Goal: Task Accomplishment & Management: Manage account settings

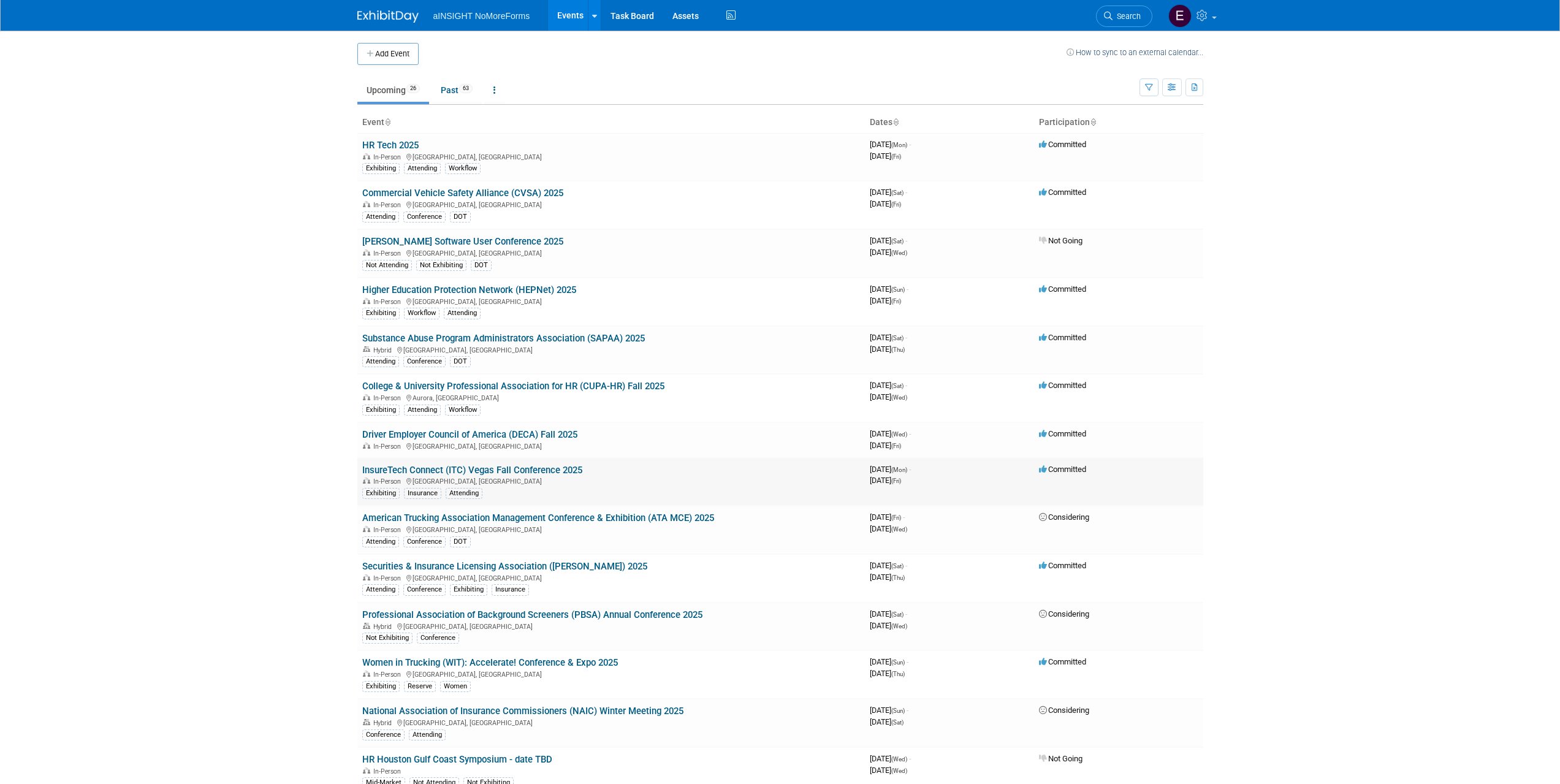
click at [478, 474] on link "InsureTech Connect (ITC) Vegas Fall Conference 2025" at bounding box center [473, 470] width 220 height 11
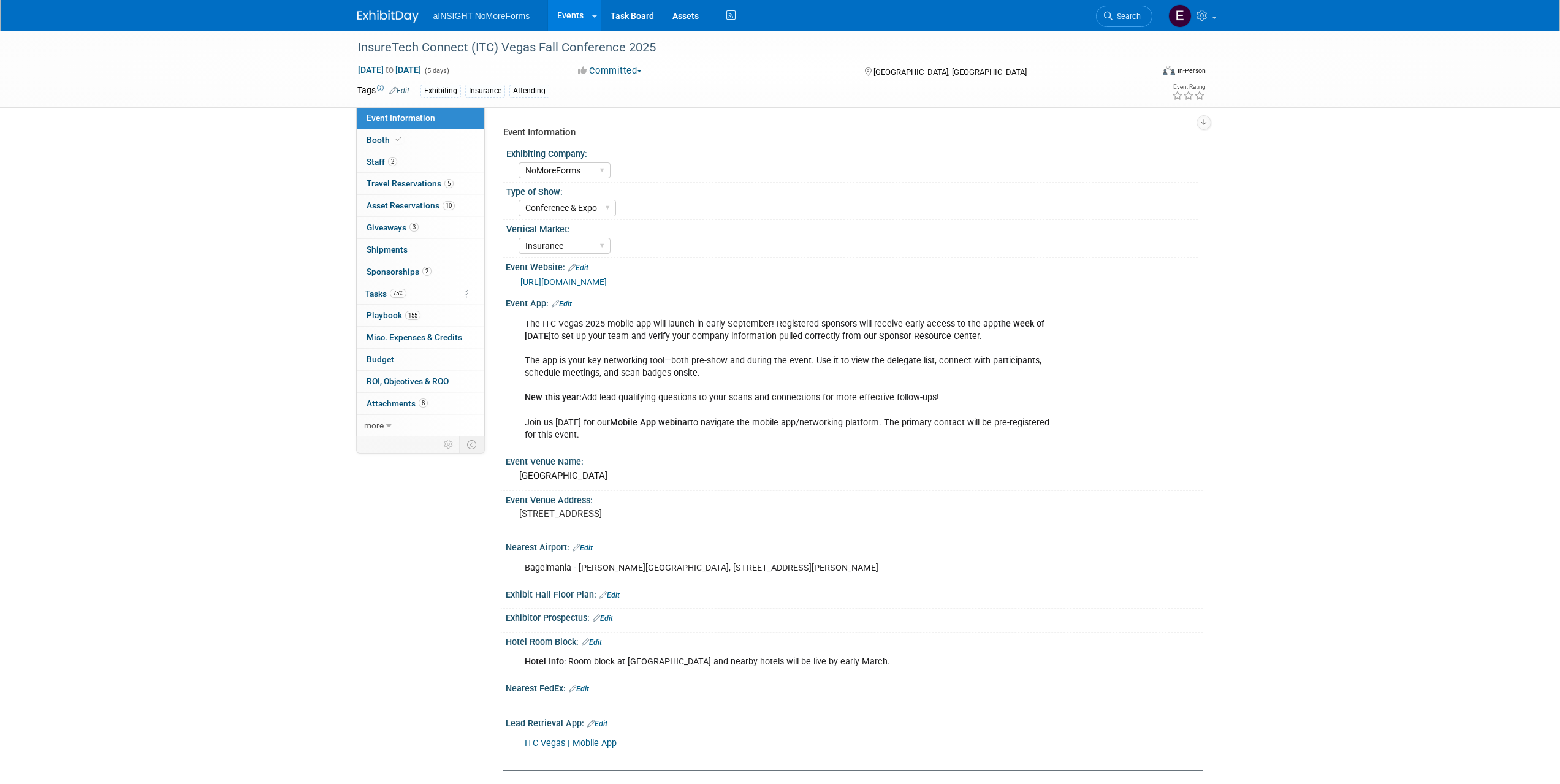
select select "NoMoreForms"
select select "Conference & Expo"
select select "Insurance"
select select "Full Access"
click at [409, 166] on link "2 Staff 2" at bounding box center [420, 162] width 127 height 22
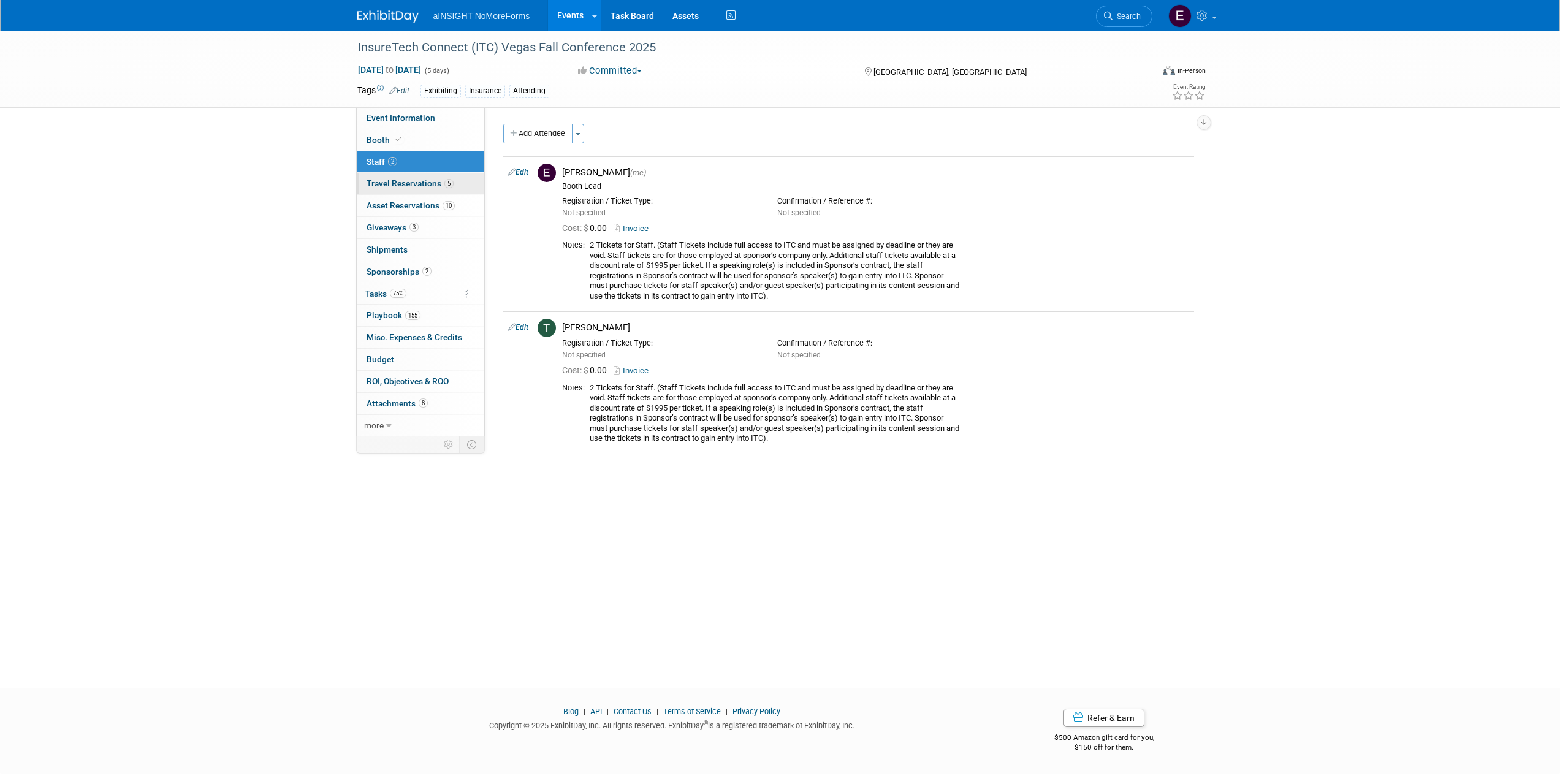
click at [409, 181] on span "Travel Reservations 5" at bounding box center [410, 183] width 87 height 10
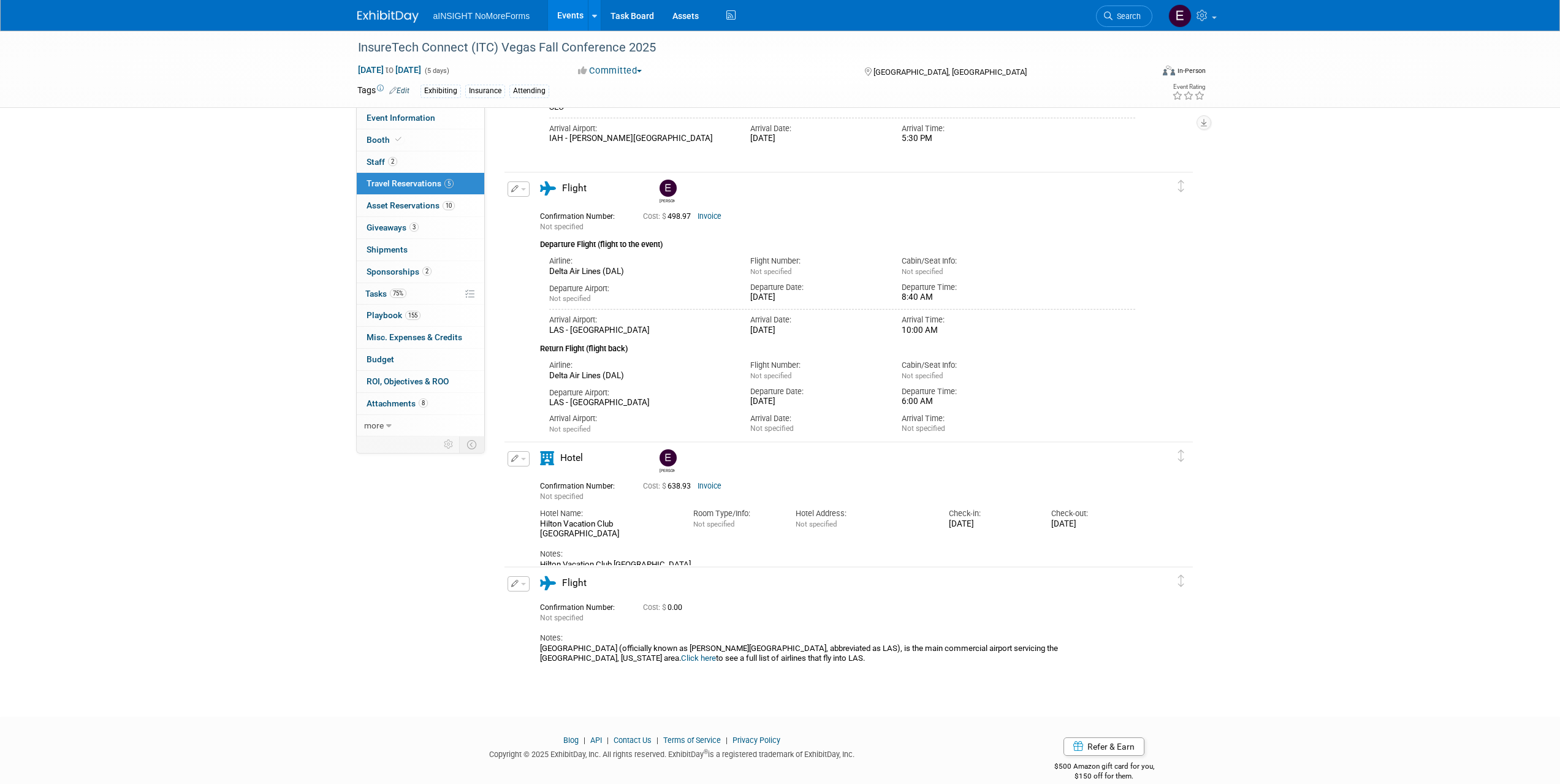
scroll to position [465, 0]
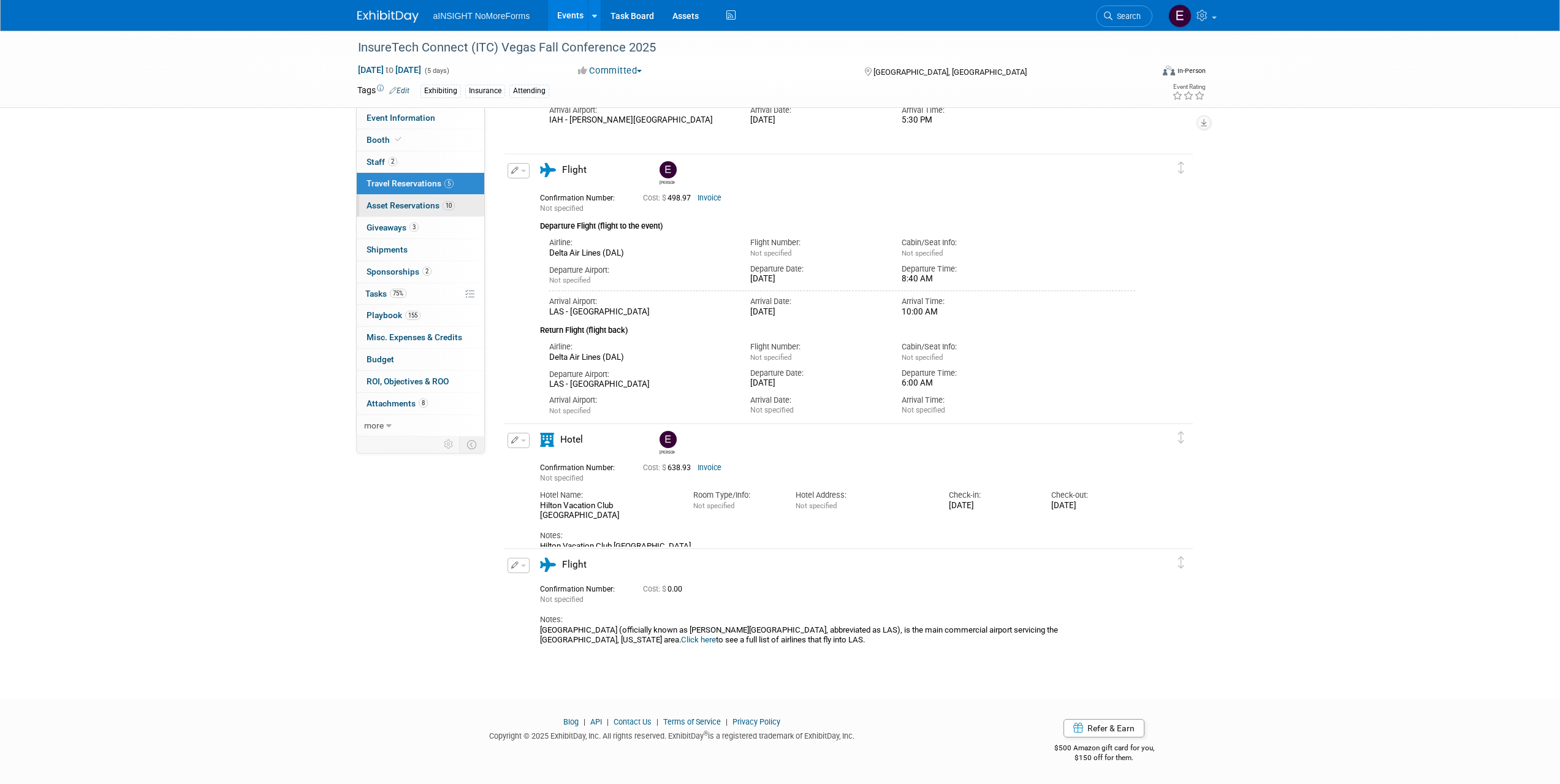
click at [401, 205] on span "Asset Reservations 10" at bounding box center [410, 205] width 89 height 10
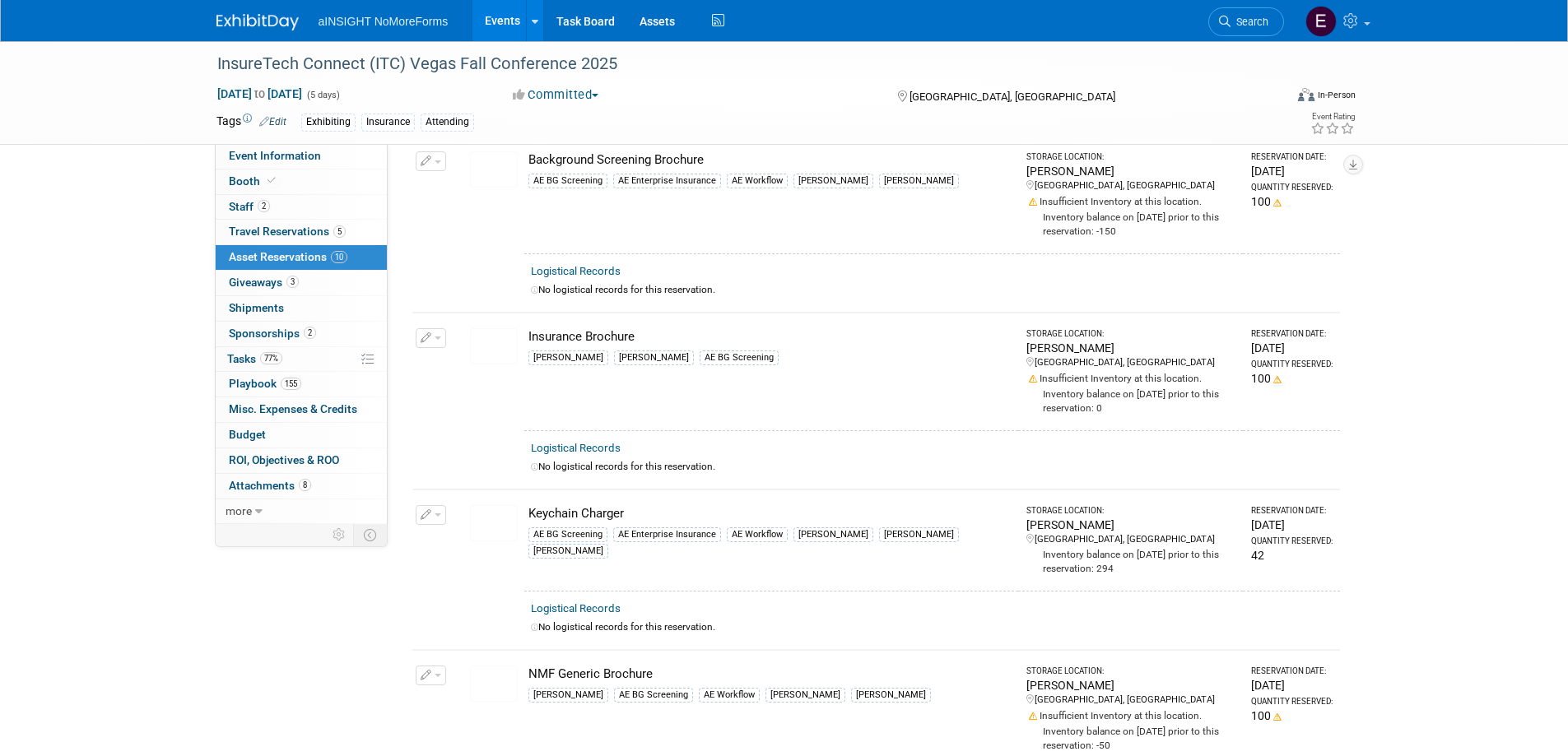
scroll to position [740, 0]
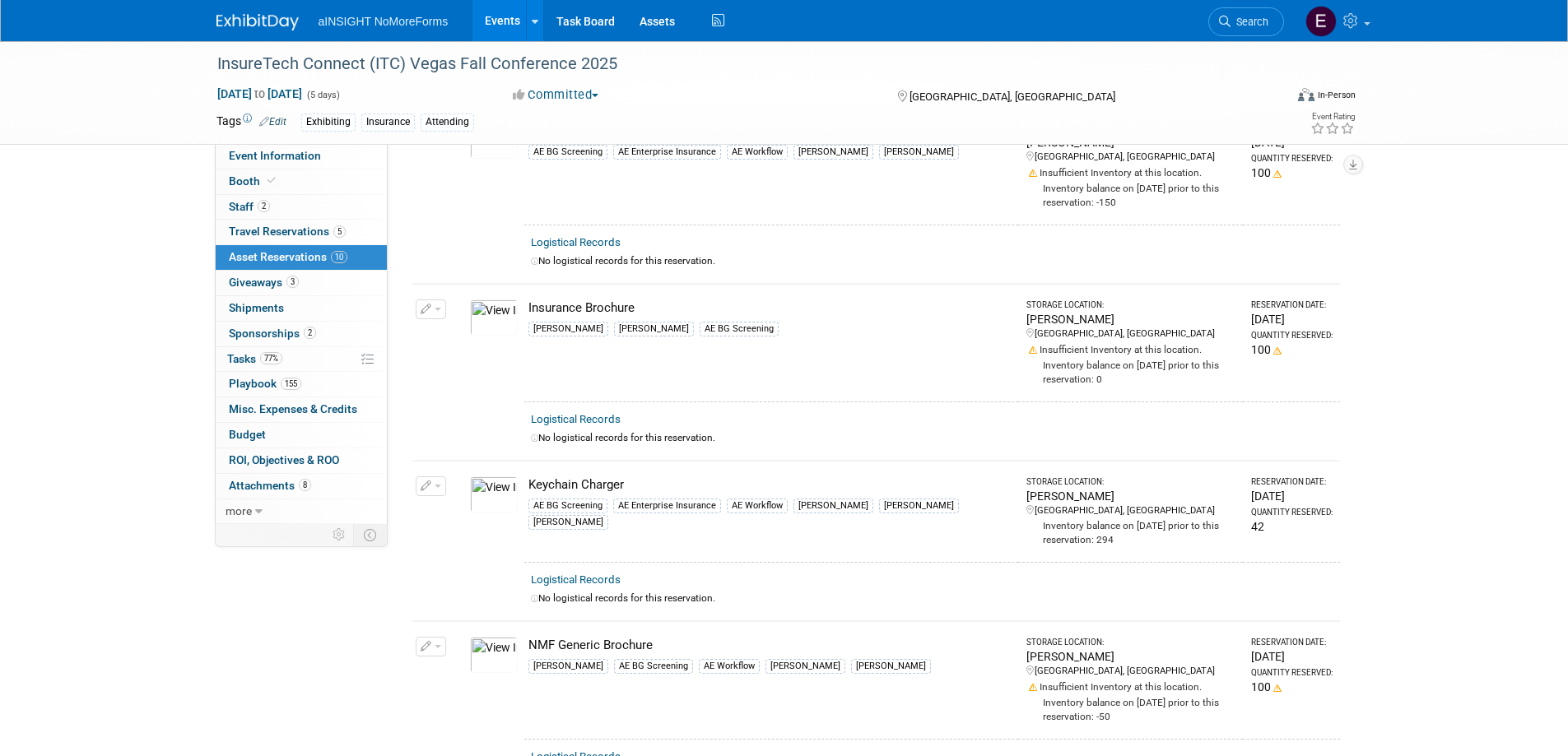
click at [247, 260] on span "Asset Reservations 10" at bounding box center [288, 256] width 119 height 13
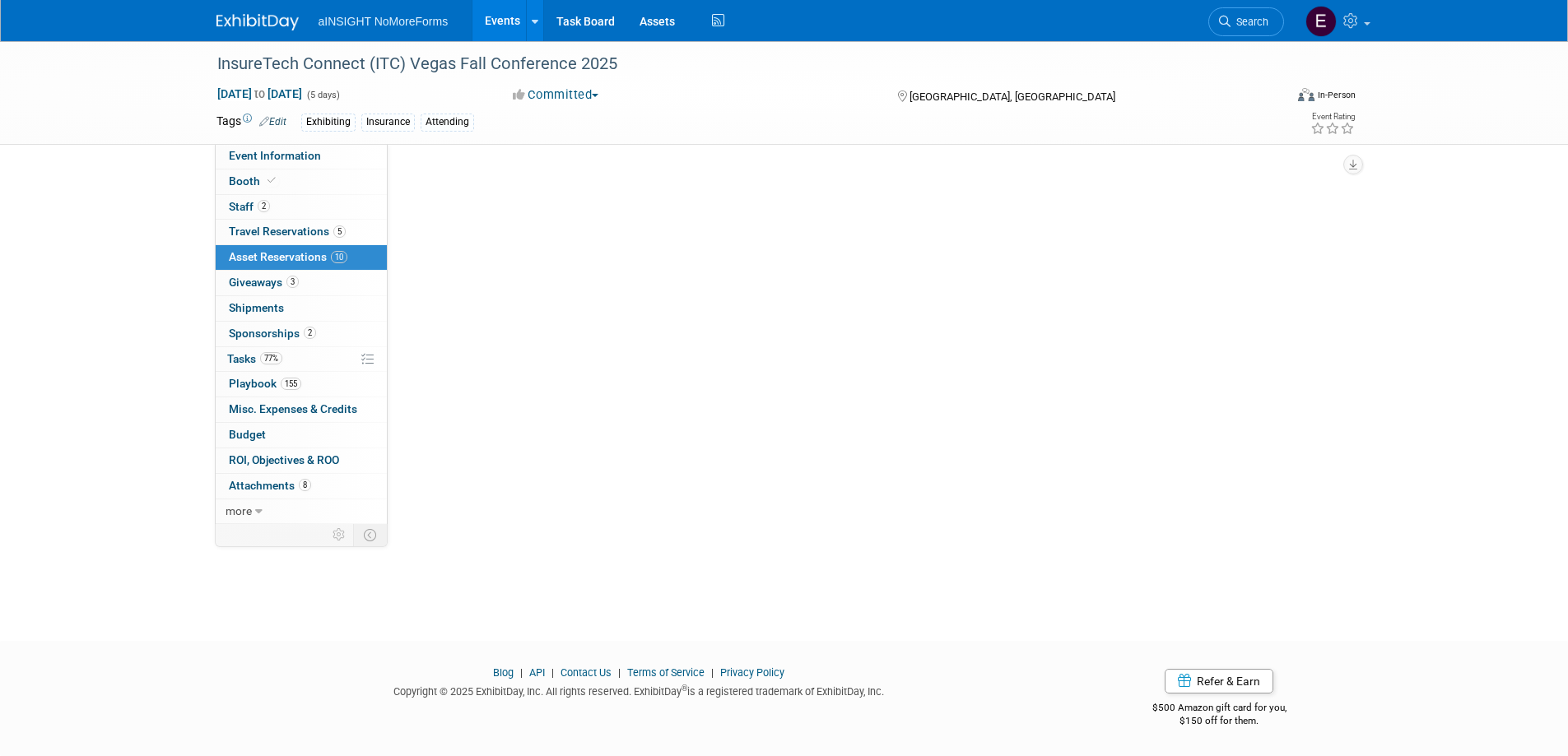
scroll to position [0, 0]
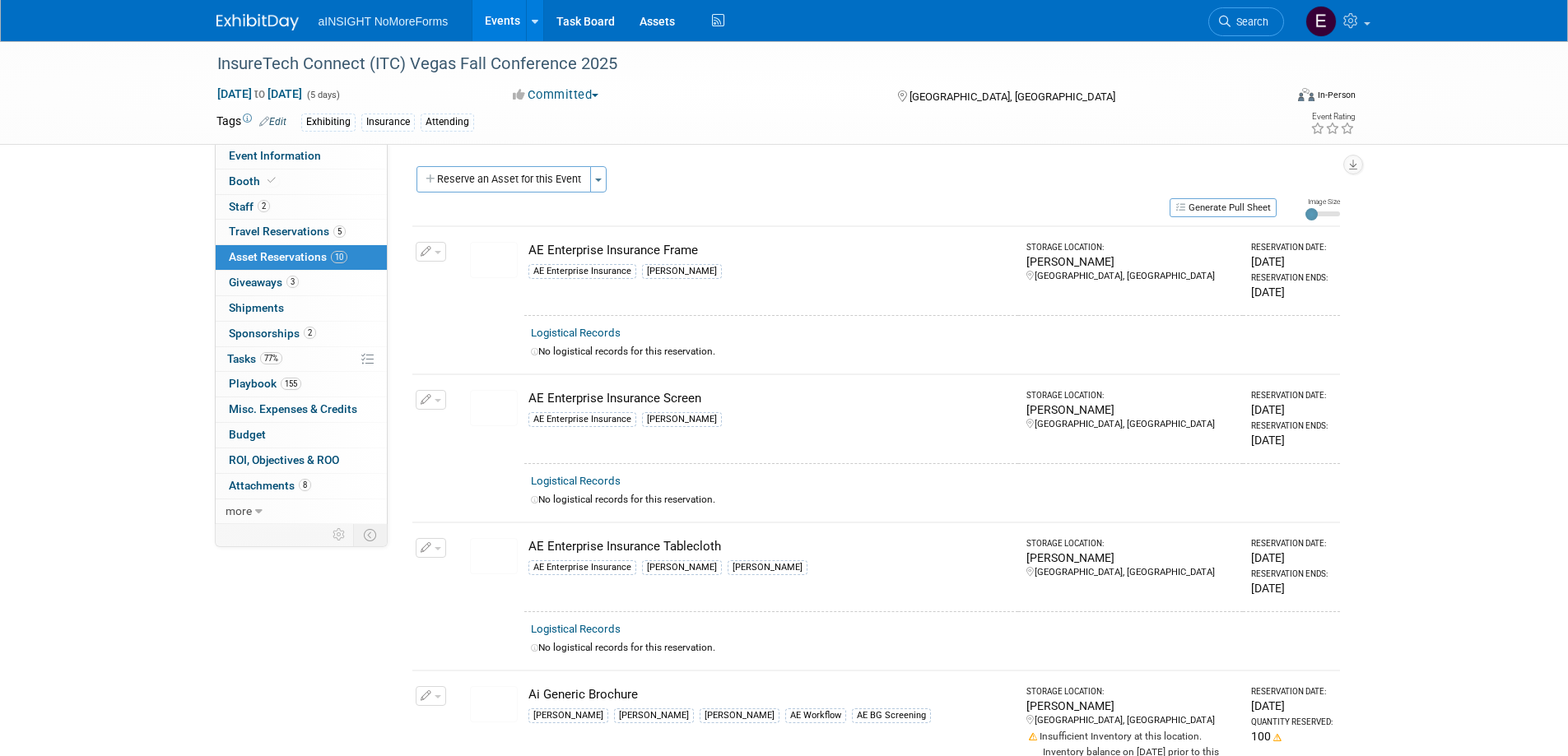
click at [348, 25] on span "aINSIGHT NoMoreForms" at bounding box center [384, 21] width 130 height 13
click at [507, 21] on link "Events" at bounding box center [503, 20] width 60 height 41
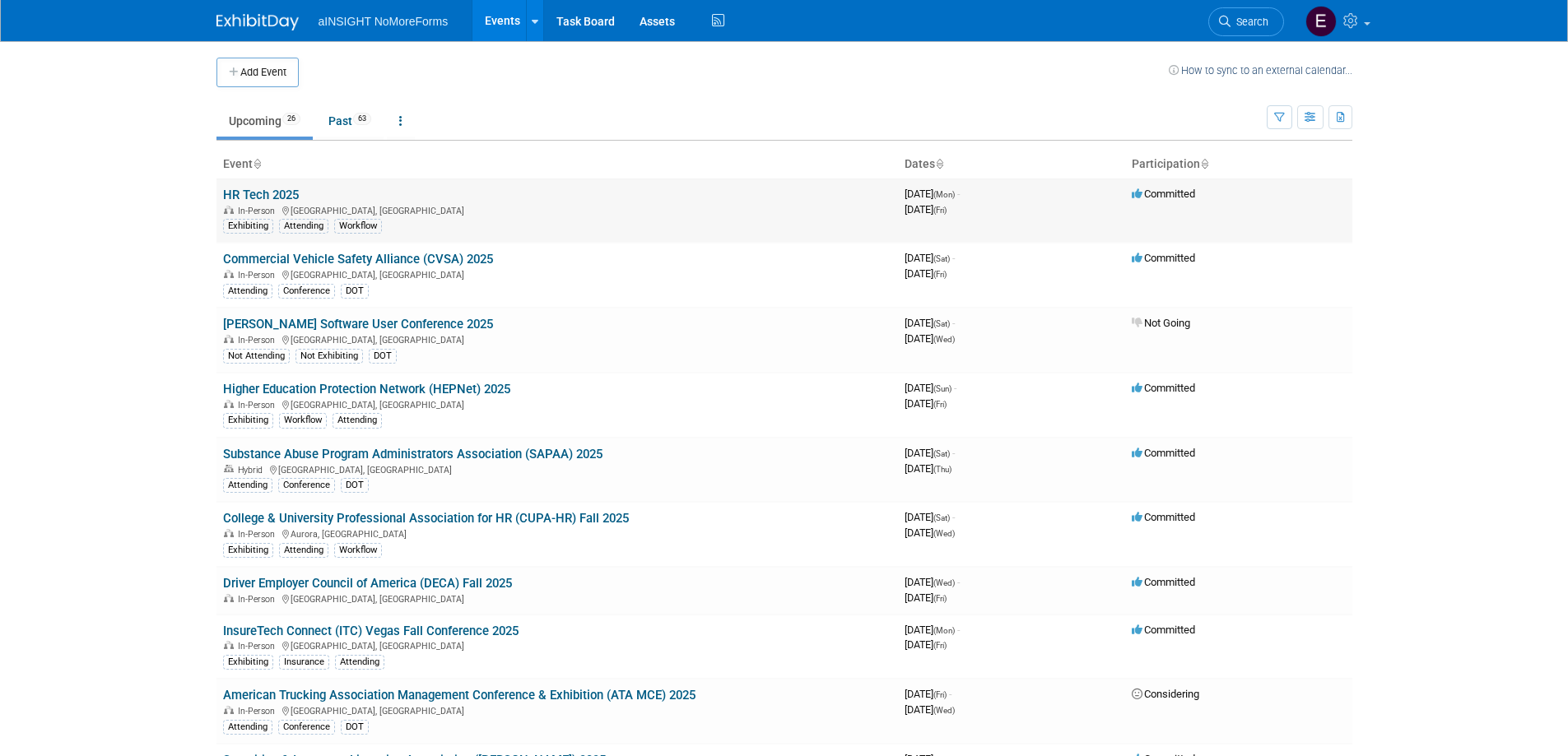
click at [272, 195] on link "HR Tech 2025" at bounding box center [261, 195] width 76 height 15
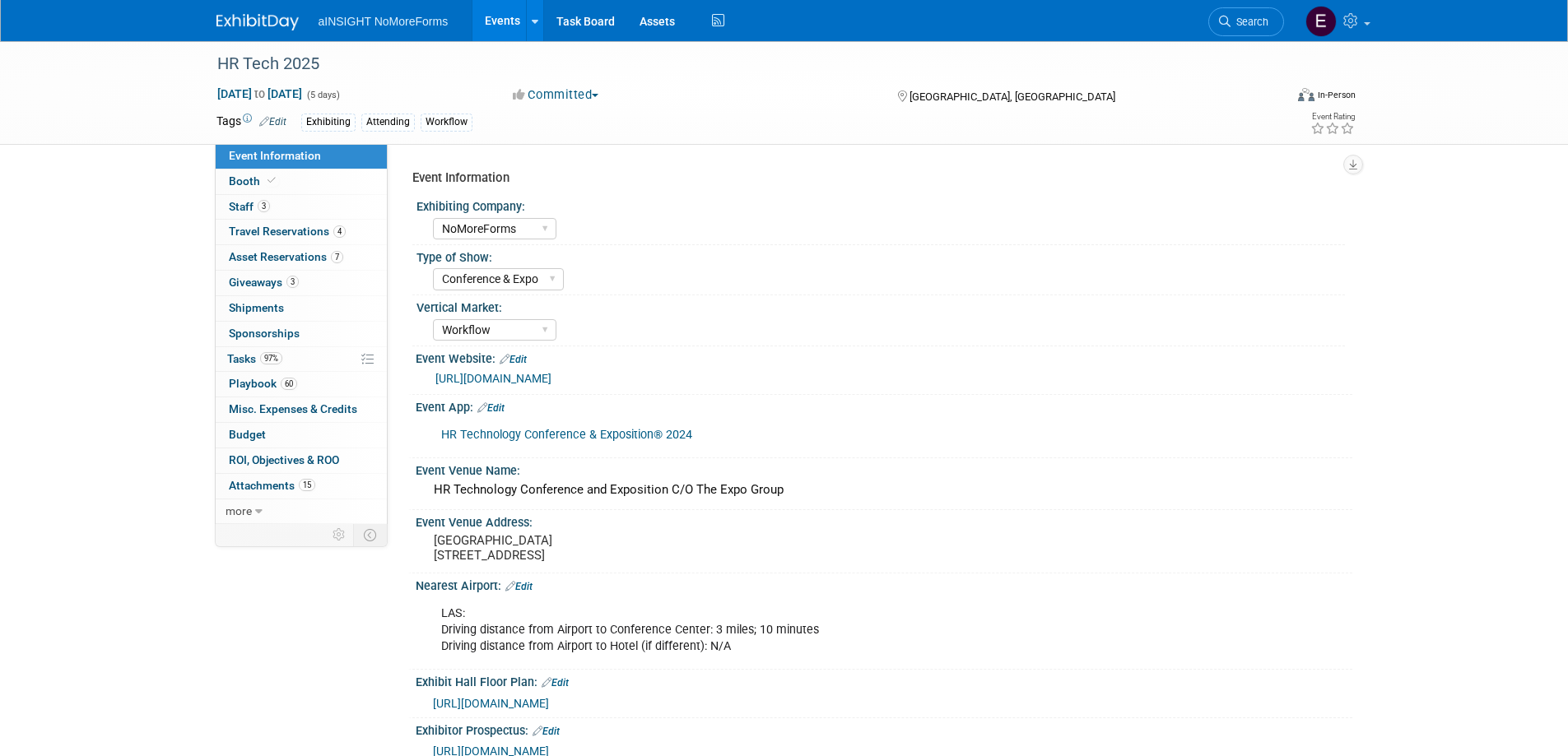
select select "NoMoreForms"
select select "Conference & Expo"
select select "Workflow"
click at [276, 238] on link "4 Travel Reservations 4" at bounding box center [301, 232] width 171 height 25
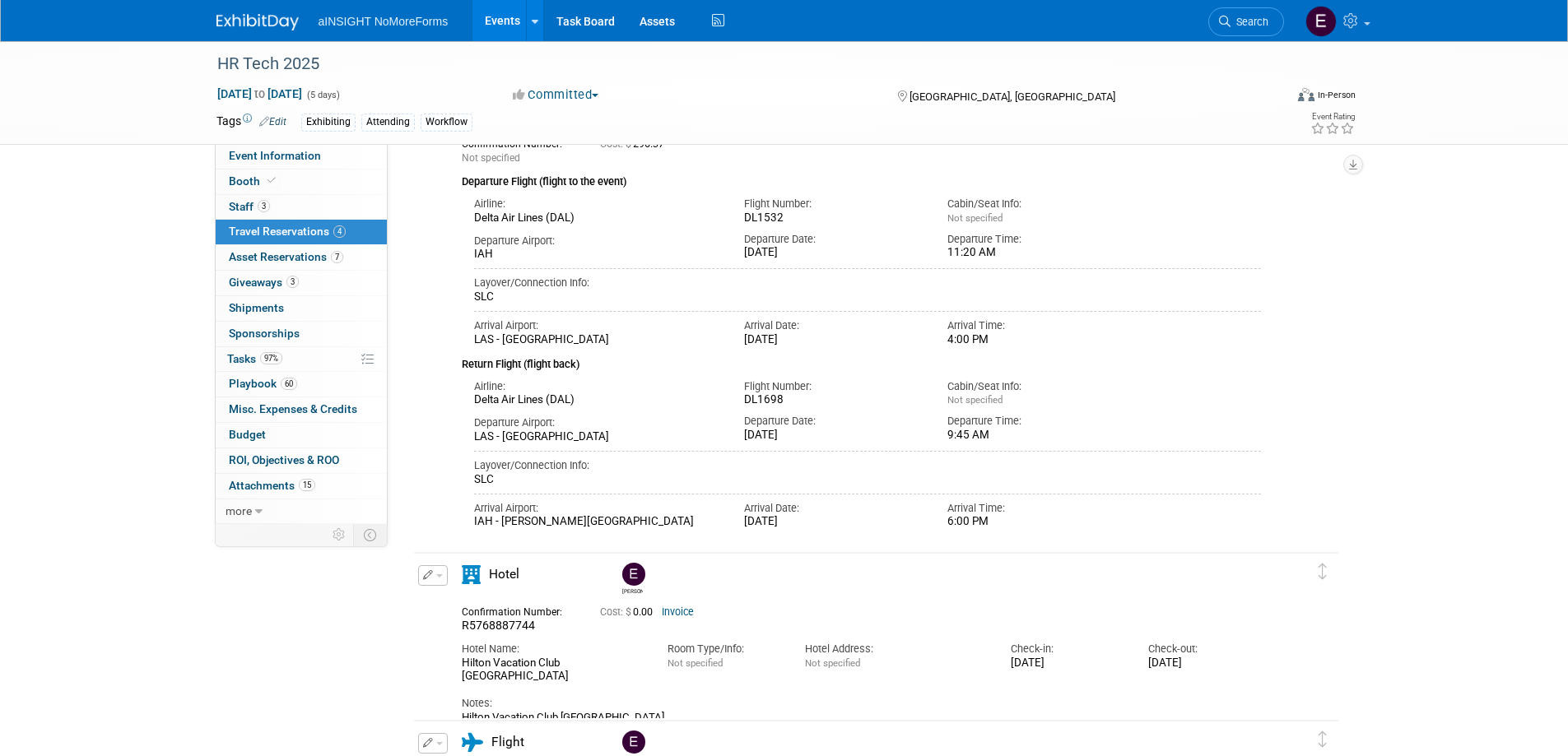
scroll to position [411, 0]
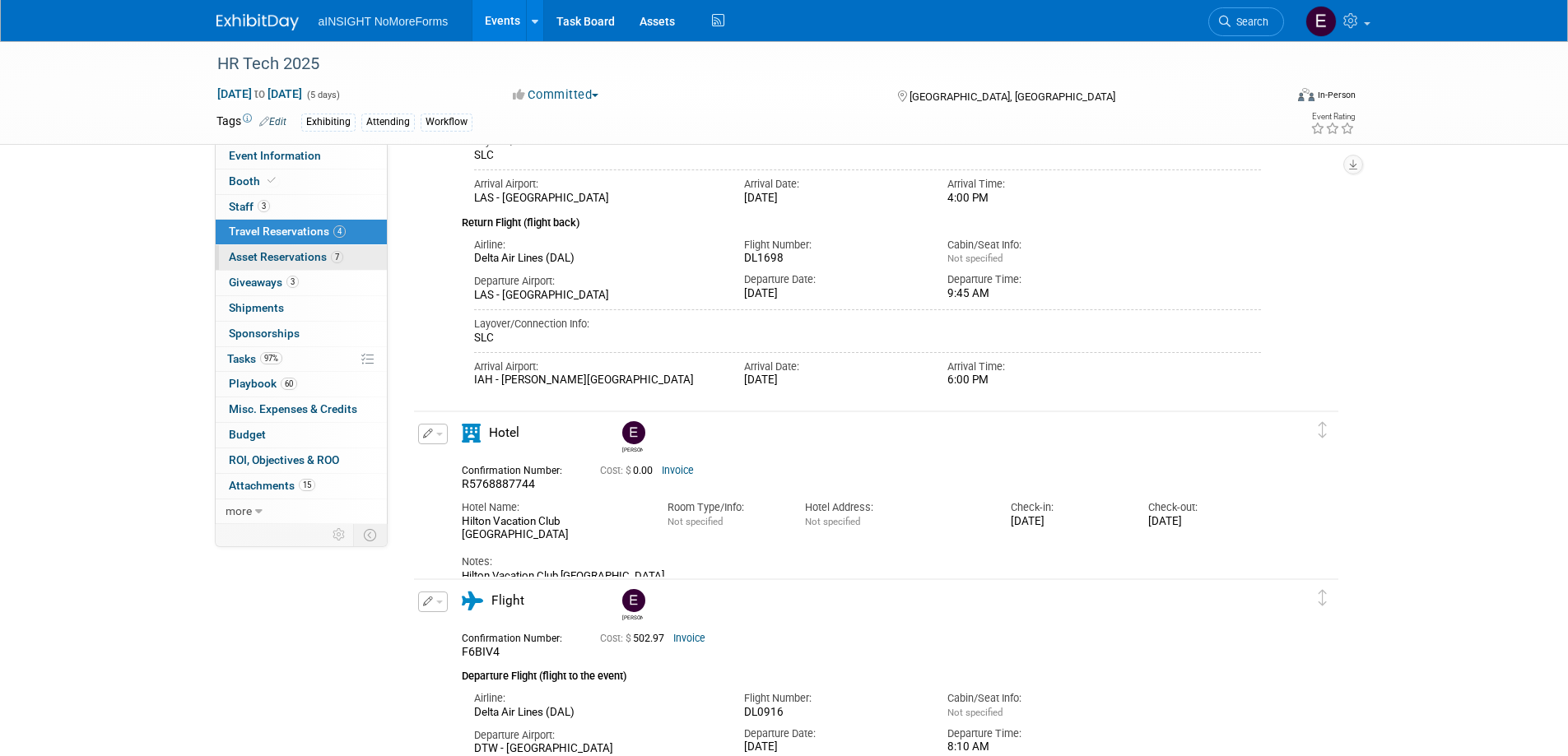
click at [269, 258] on span "Asset Reservations 7" at bounding box center [286, 256] width 114 height 13
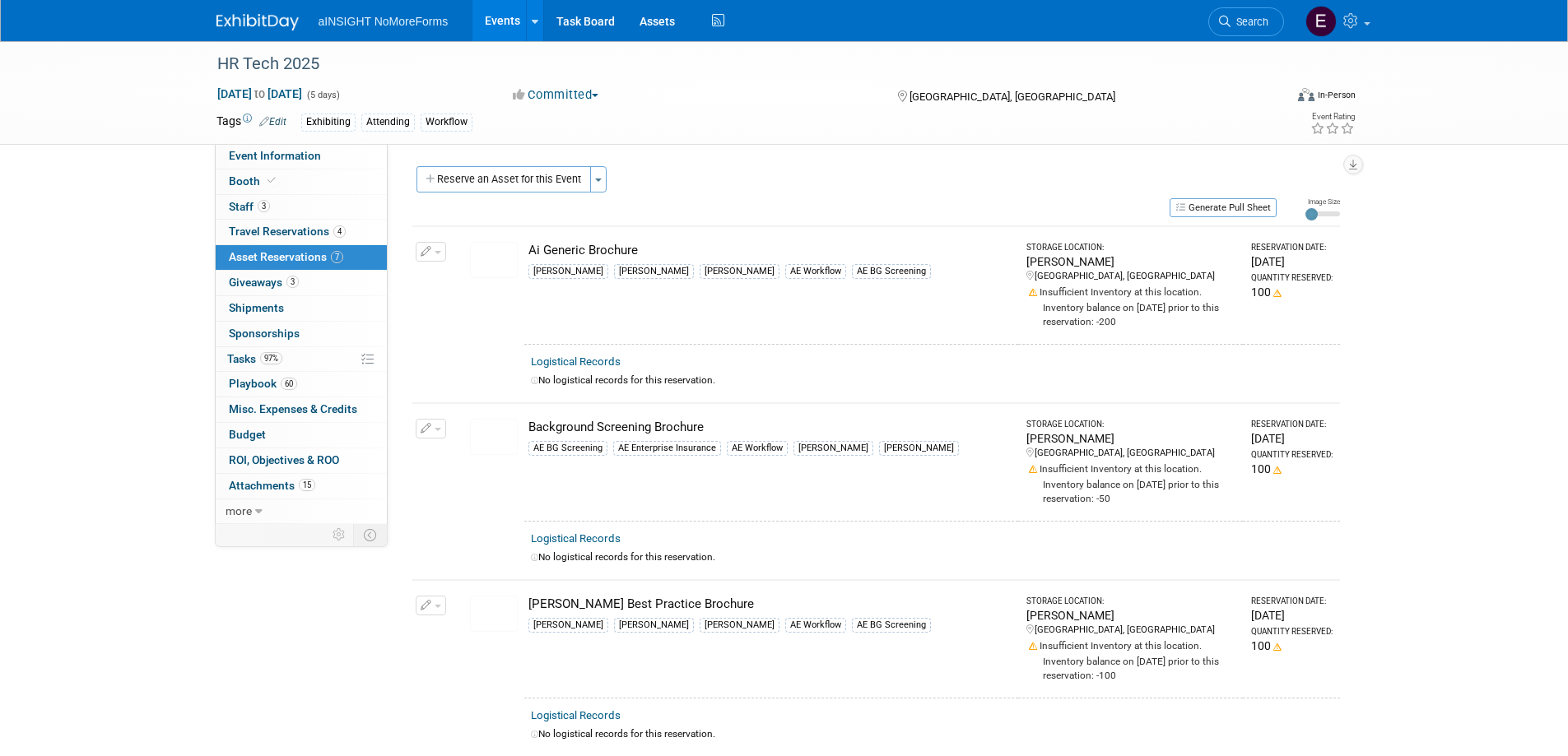
click at [428, 424] on icon "button" at bounding box center [426, 429] width 11 height 11
click at [446, 455] on button "Change Reservation" at bounding box center [494, 455] width 139 height 22
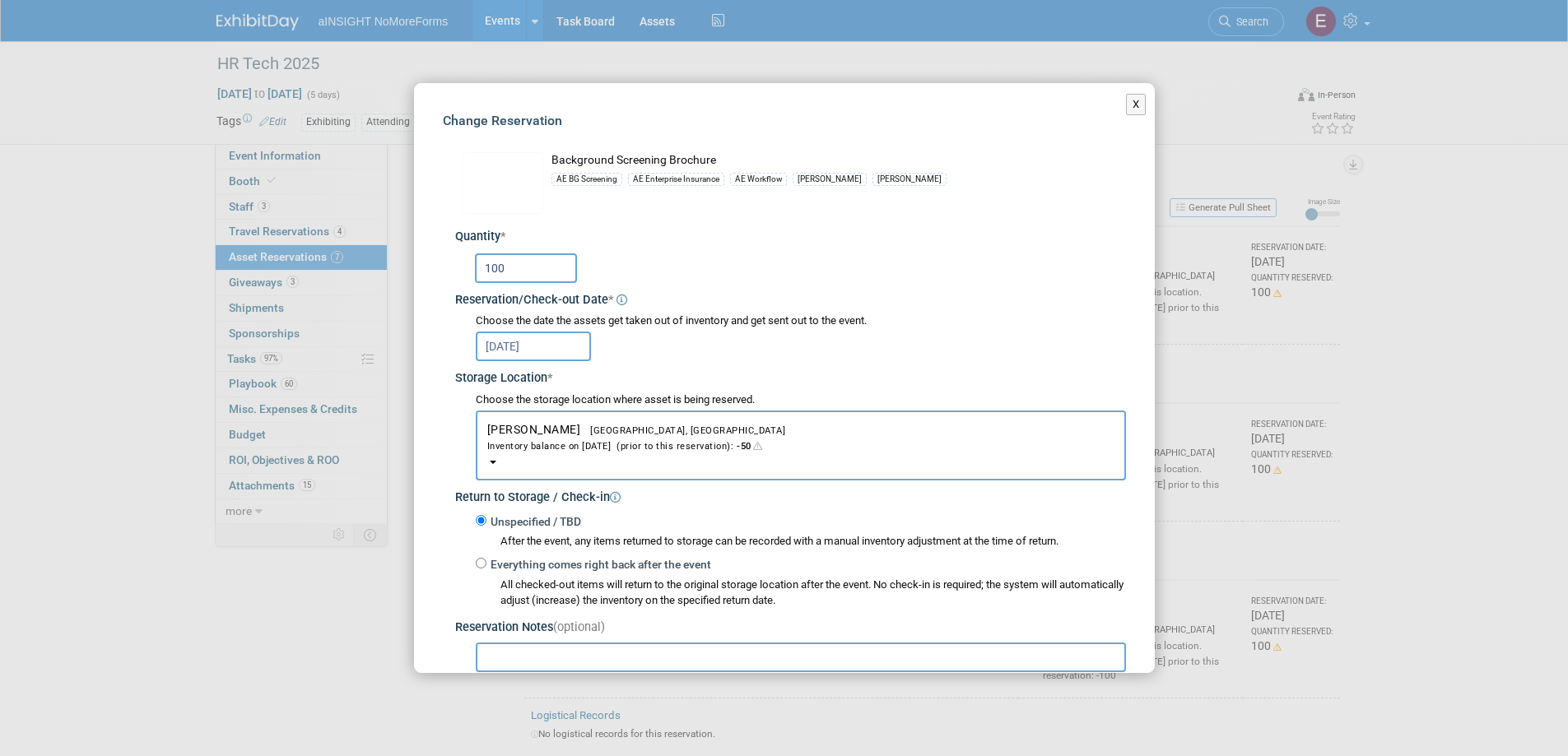
click at [525, 263] on input "100" at bounding box center [526, 268] width 102 height 30
drag, startPoint x: 517, startPoint y: 267, endPoint x: 439, endPoint y: 268, distance: 78.0
click at [439, 268] on div "Change Reservation Background Screening Brochure AE BG Screening *" at bounding box center [784, 466] width 740 height 767
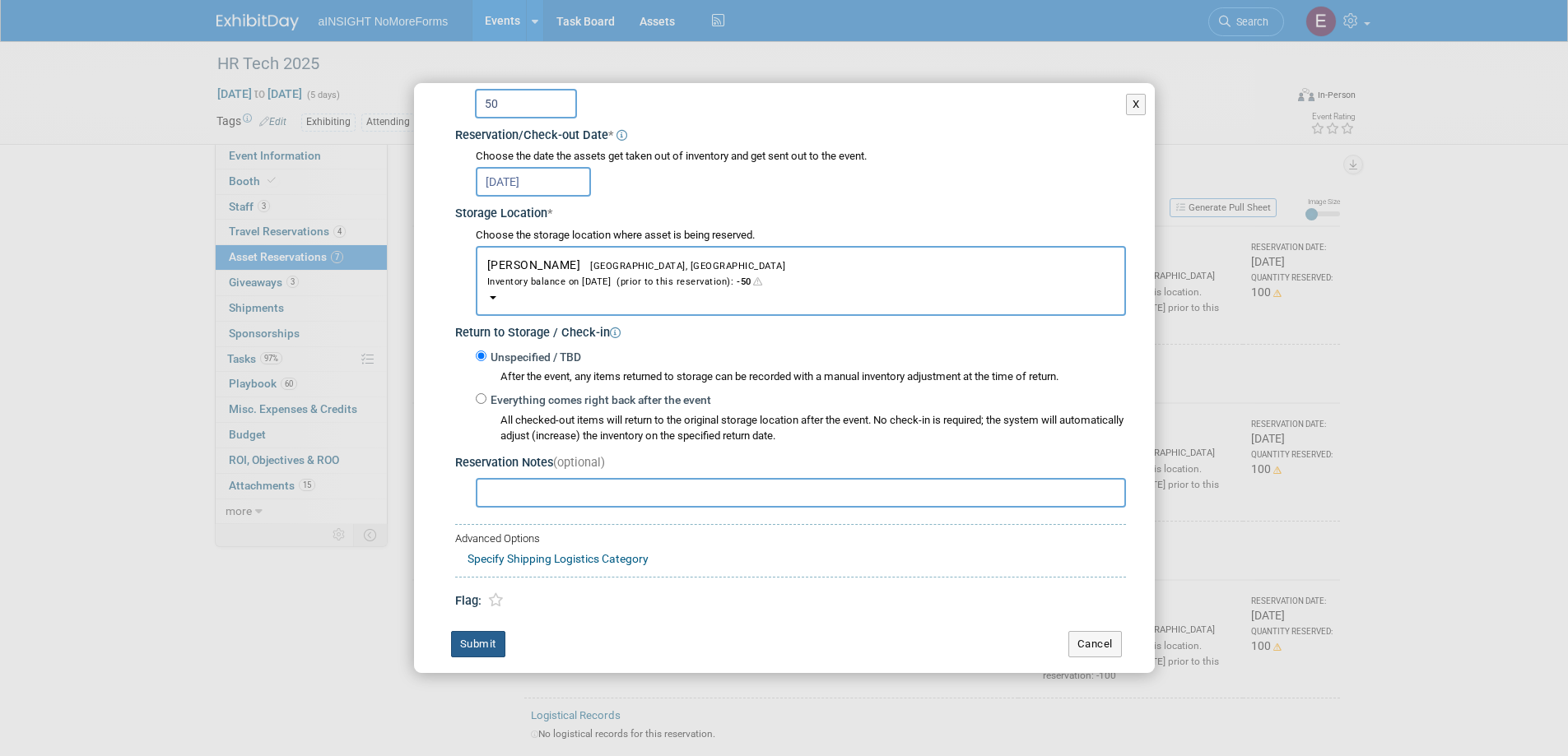
type input "50"
click at [477, 639] on button "Submit" at bounding box center [478, 644] width 55 height 26
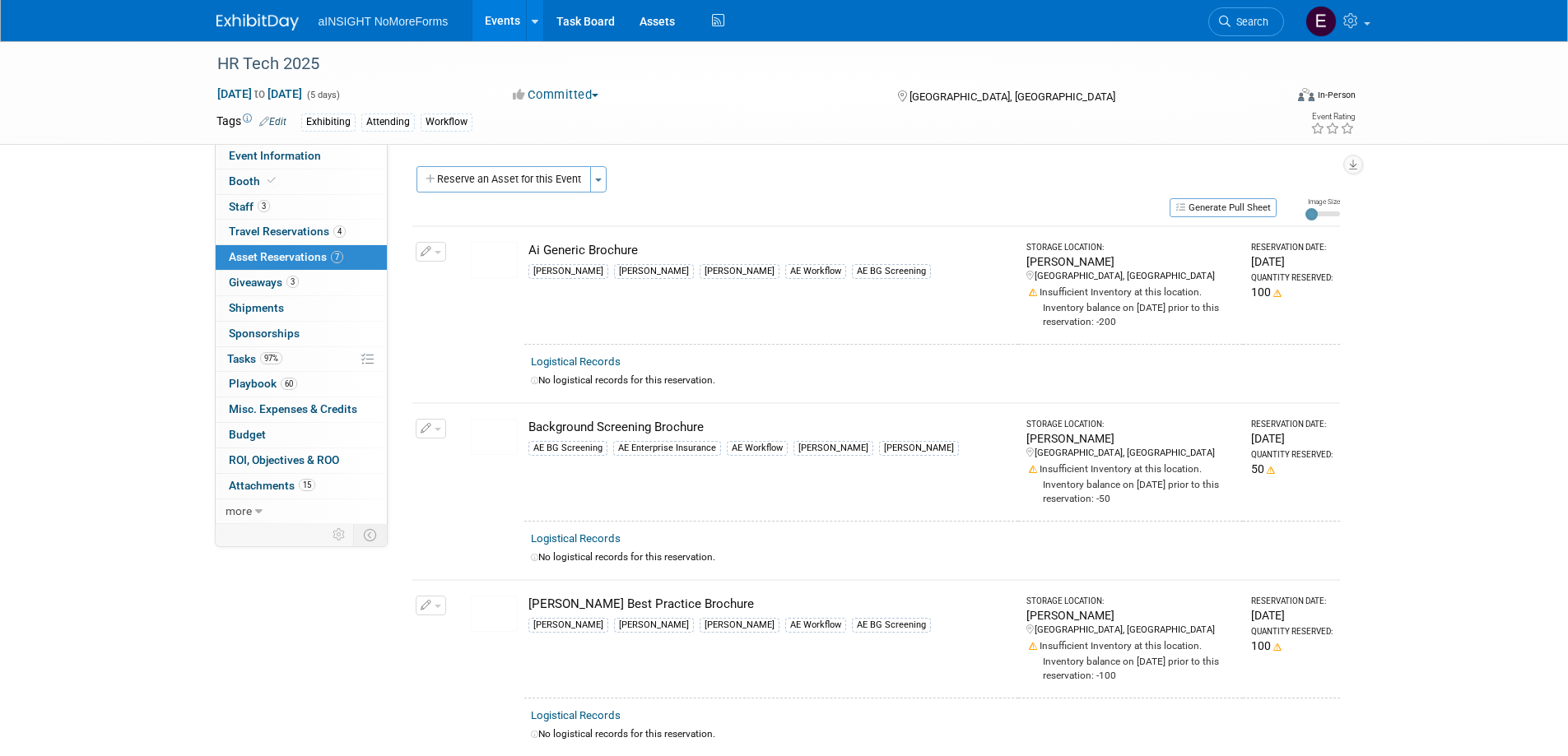
click at [490, 262] on img at bounding box center [494, 260] width 48 height 36
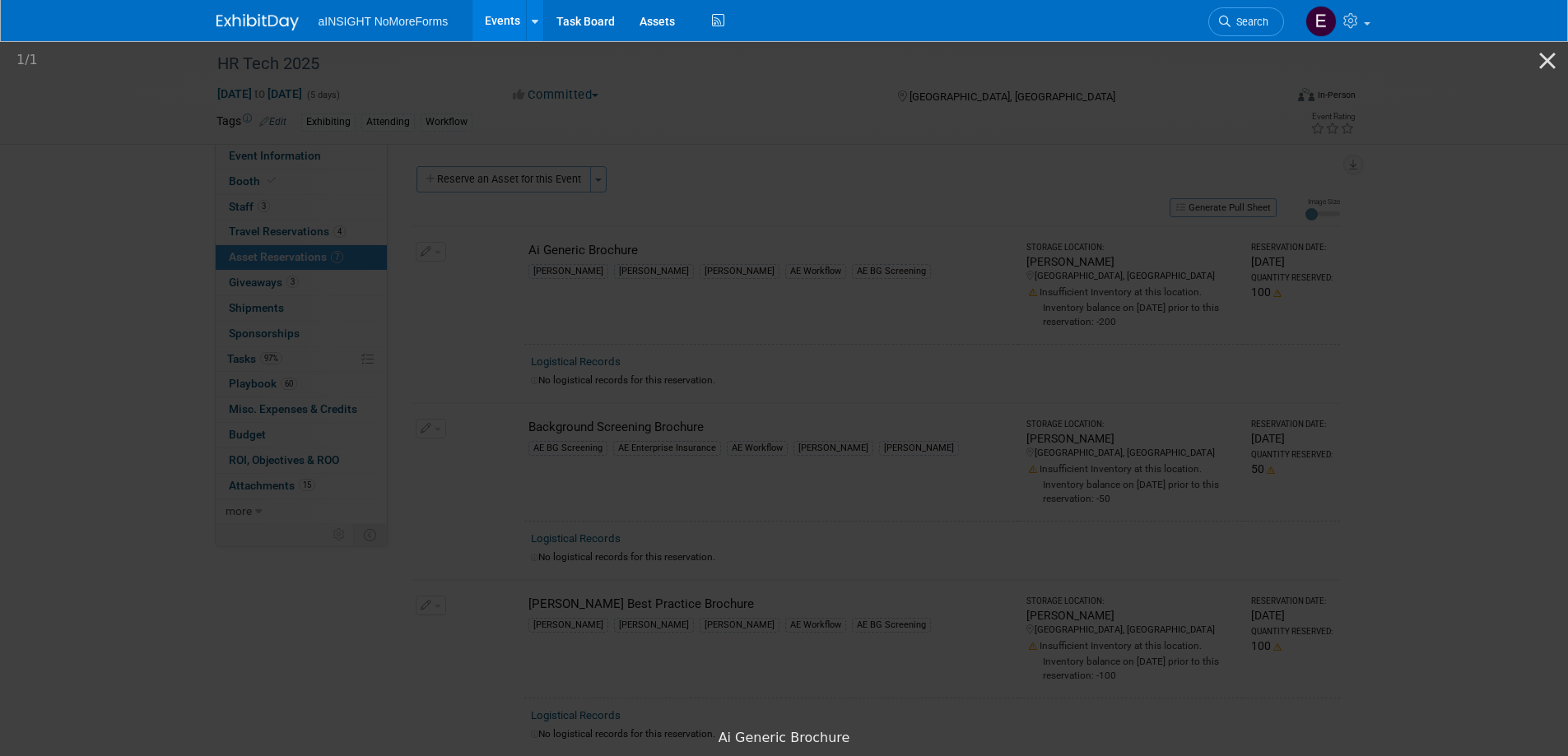
click at [600, 380] on img at bounding box center [784, 380] width 371 height 0
click at [1552, 65] on button "Close gallery" at bounding box center [1547, 61] width 41 height 39
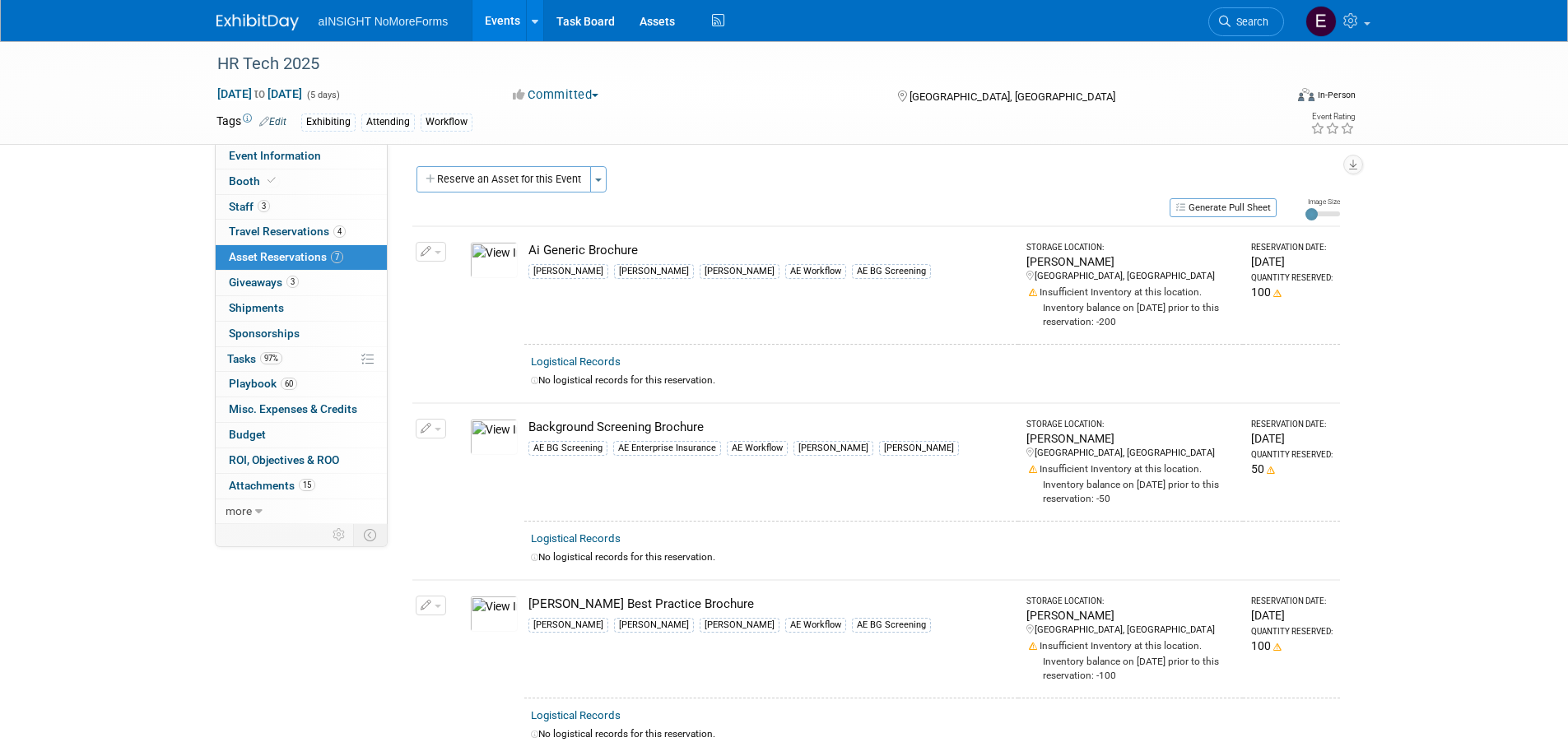
click at [425, 255] on icon "button" at bounding box center [426, 252] width 11 height 11
click at [452, 274] on button "Change Reservation" at bounding box center [494, 278] width 139 height 22
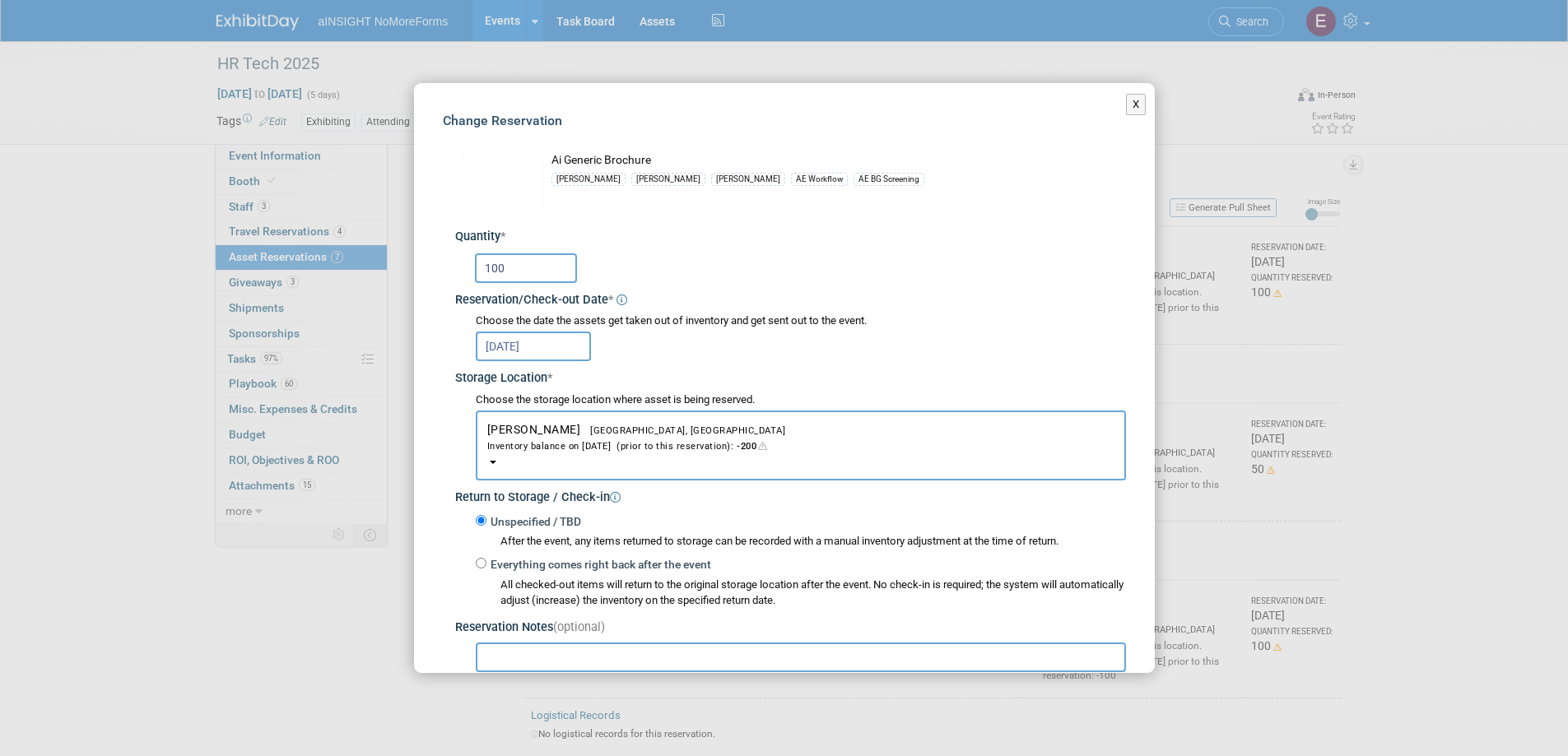
click at [515, 281] on input "100" at bounding box center [526, 268] width 102 height 30
type input "1"
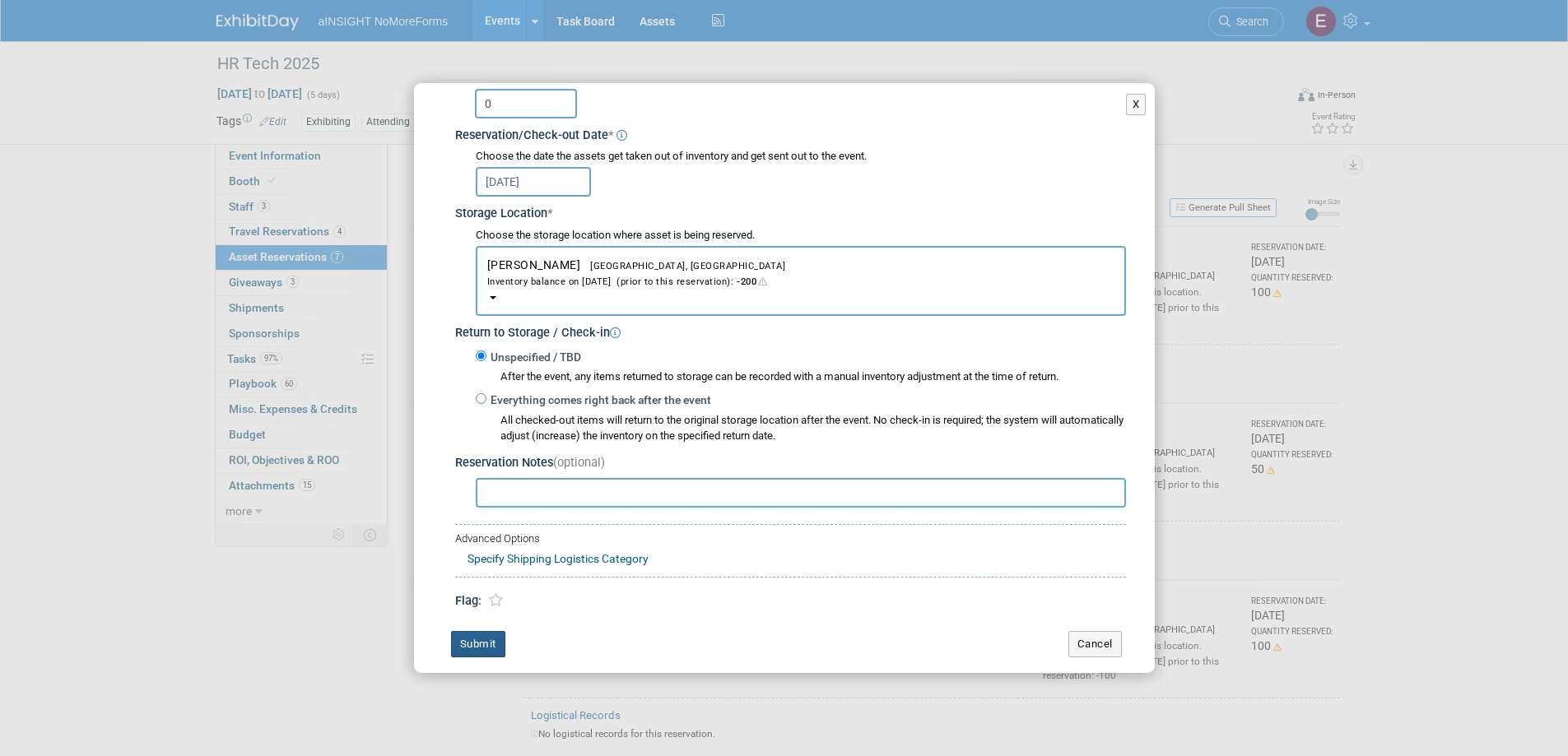
type input "0"
click at [473, 644] on button "Submit" at bounding box center [478, 644] width 55 height 26
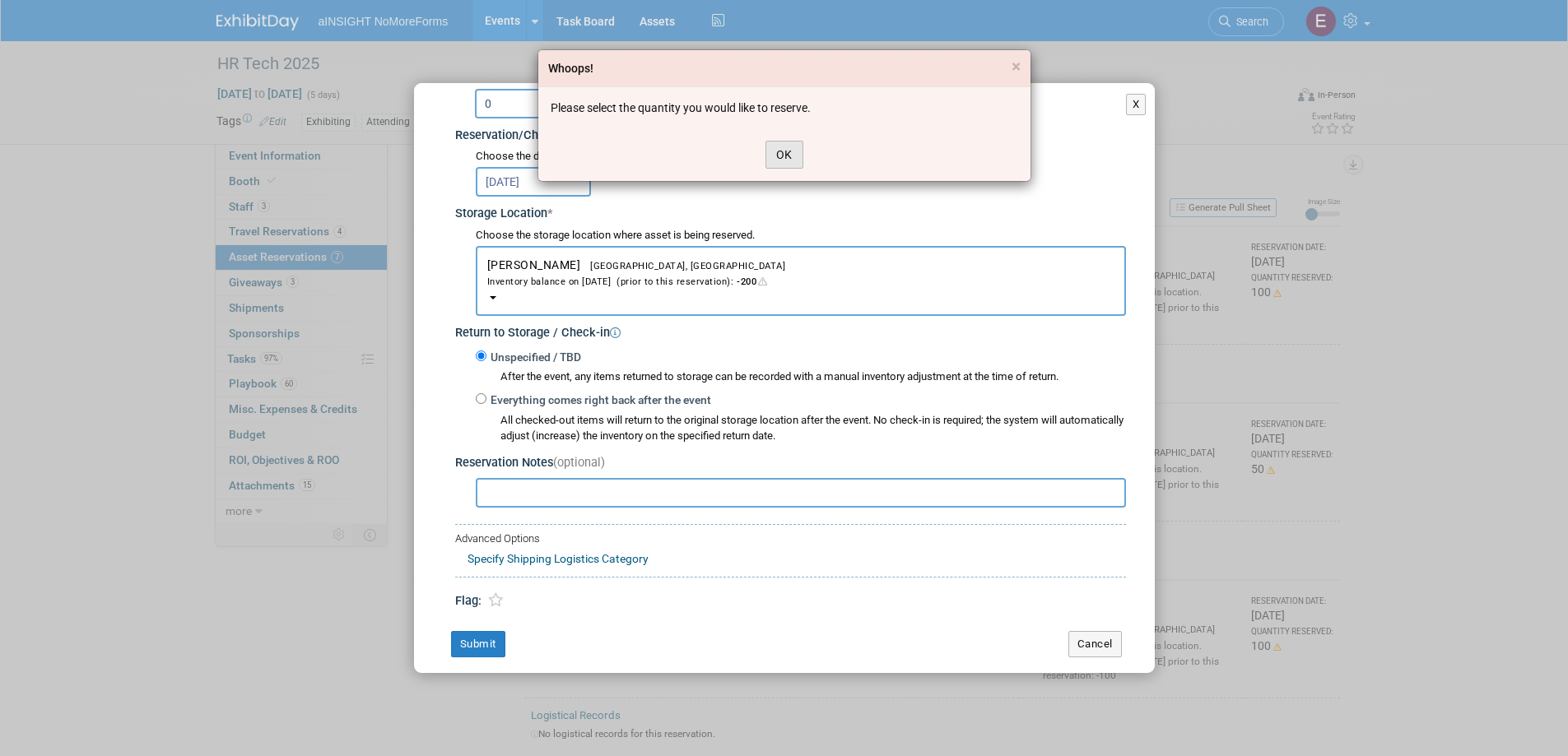
click at [784, 150] on button "OK" at bounding box center [784, 155] width 38 height 28
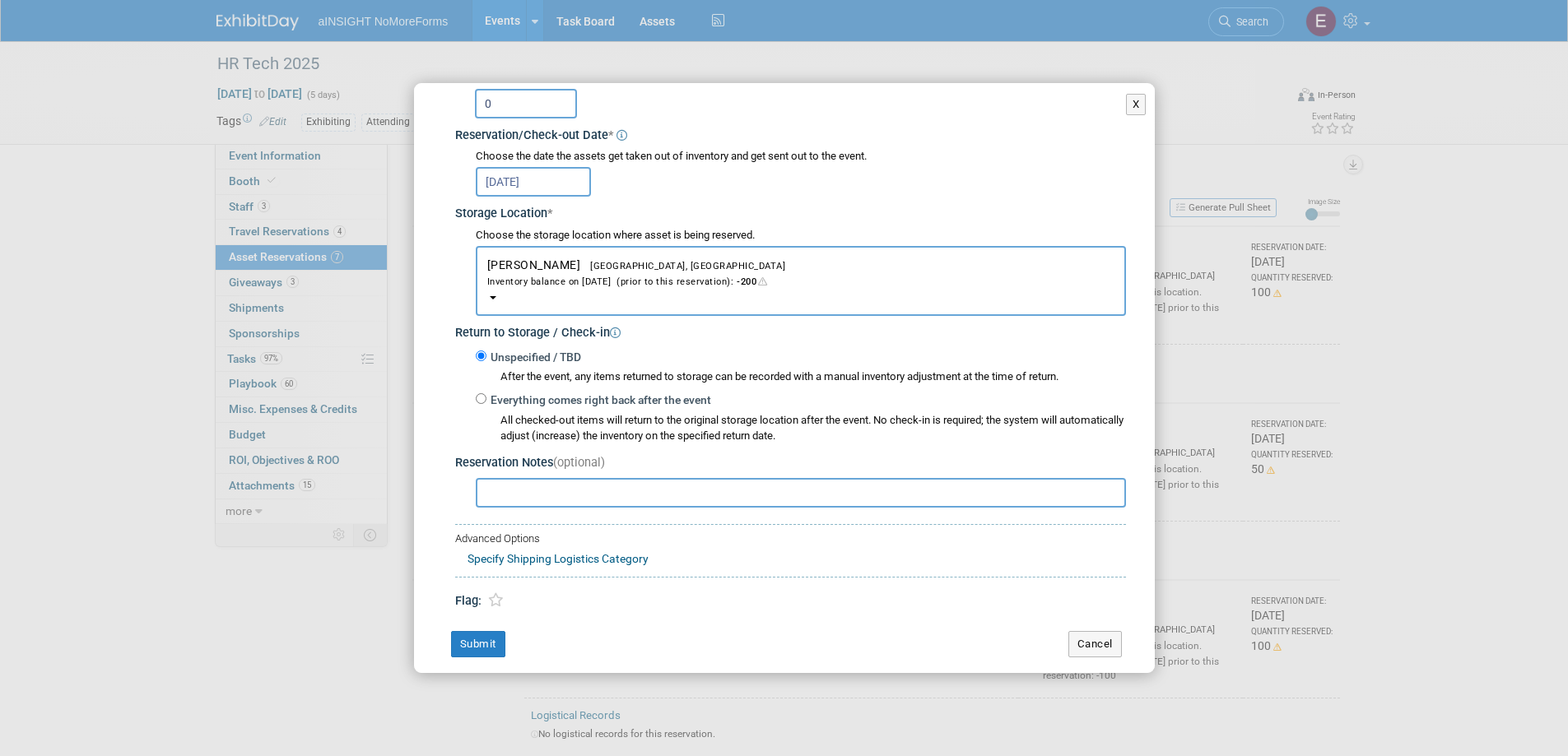
click at [552, 493] on input "text" at bounding box center [800, 493] width 651 height 30
click at [519, 104] on input "0" at bounding box center [526, 104] width 102 height 30
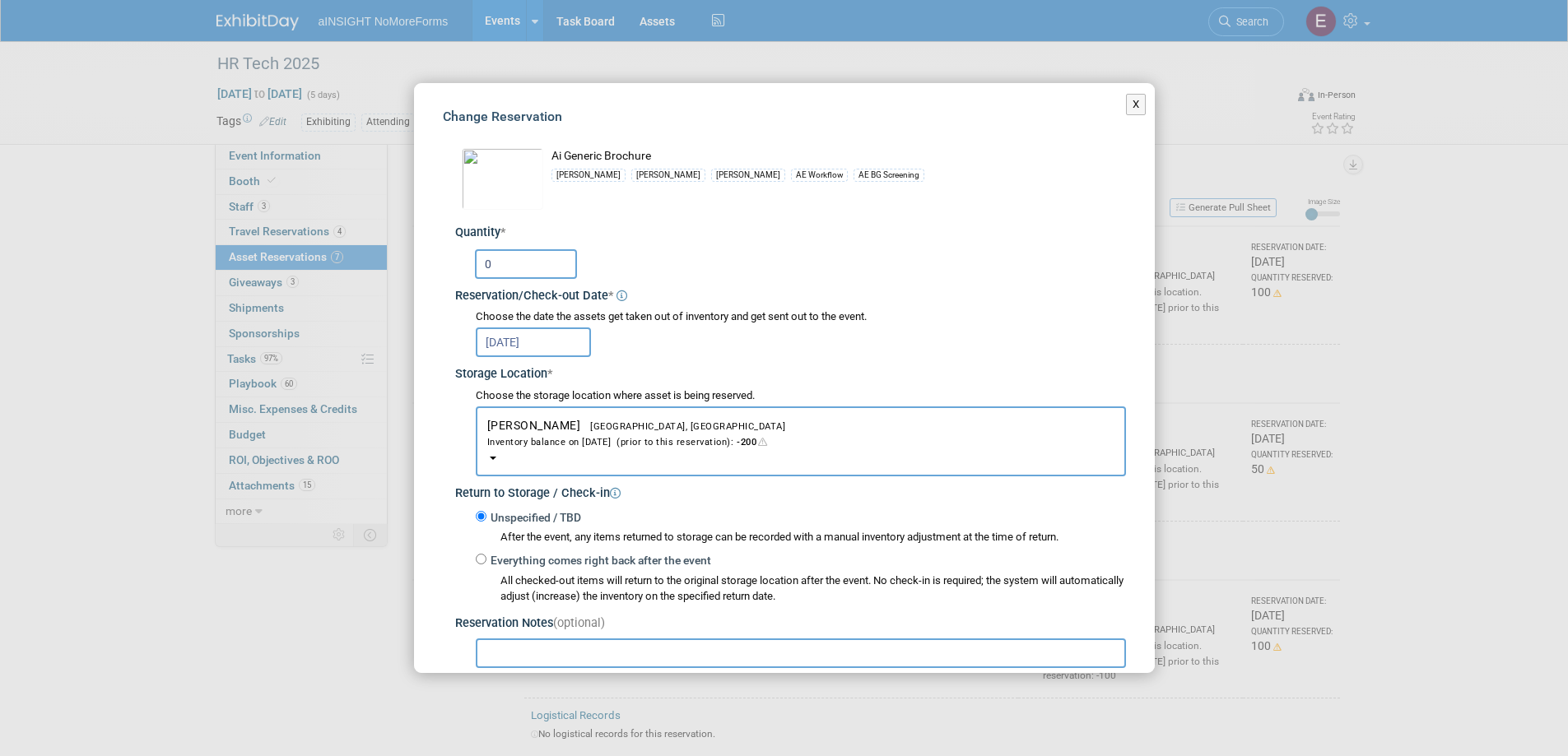
scroll to position [0, 0]
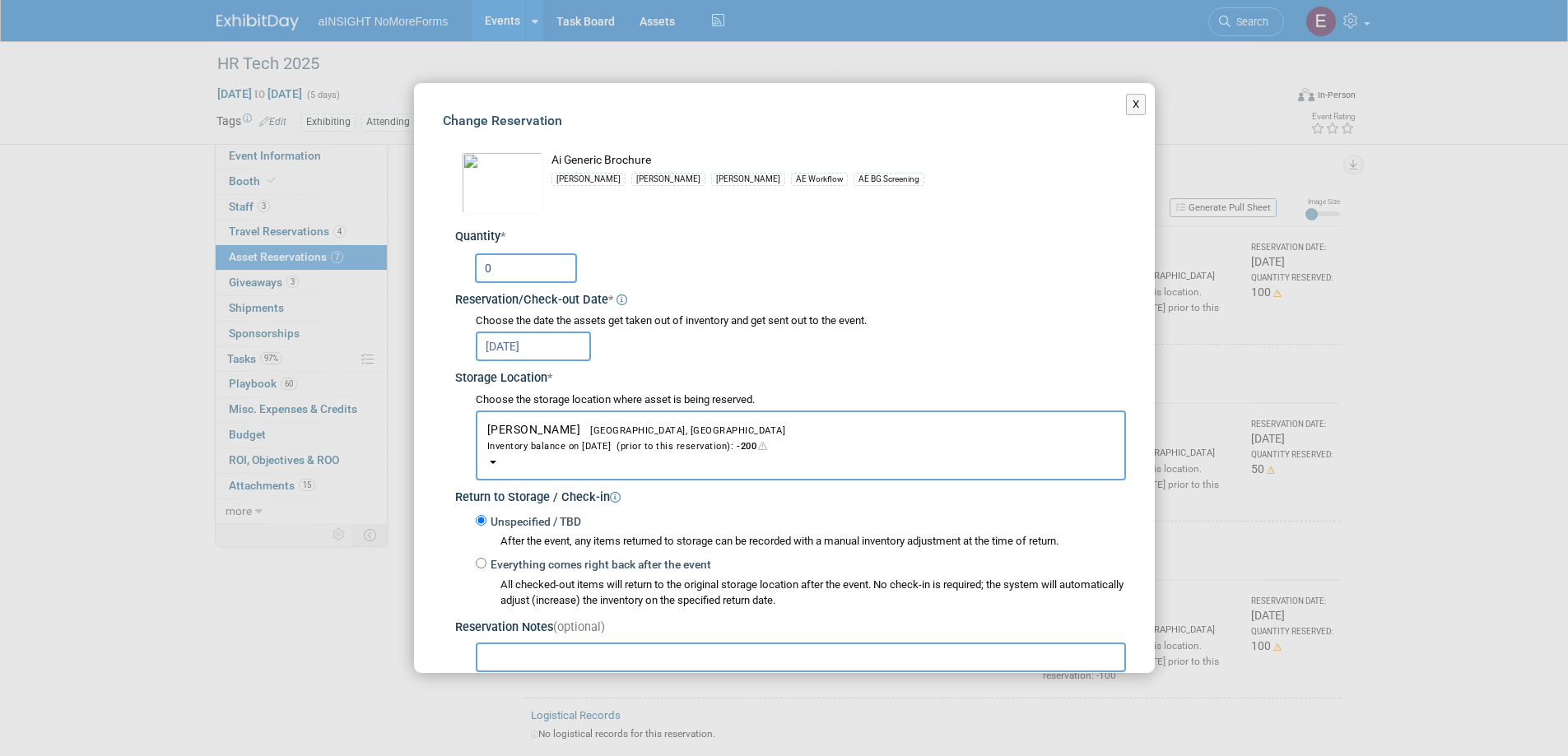
click at [1110, 106] on div "Change Reservation Ai Generic Brochure Eric *" at bounding box center [784, 466] width 740 height 767
click at [1126, 110] on button "X" at bounding box center [1136, 105] width 20 height 21
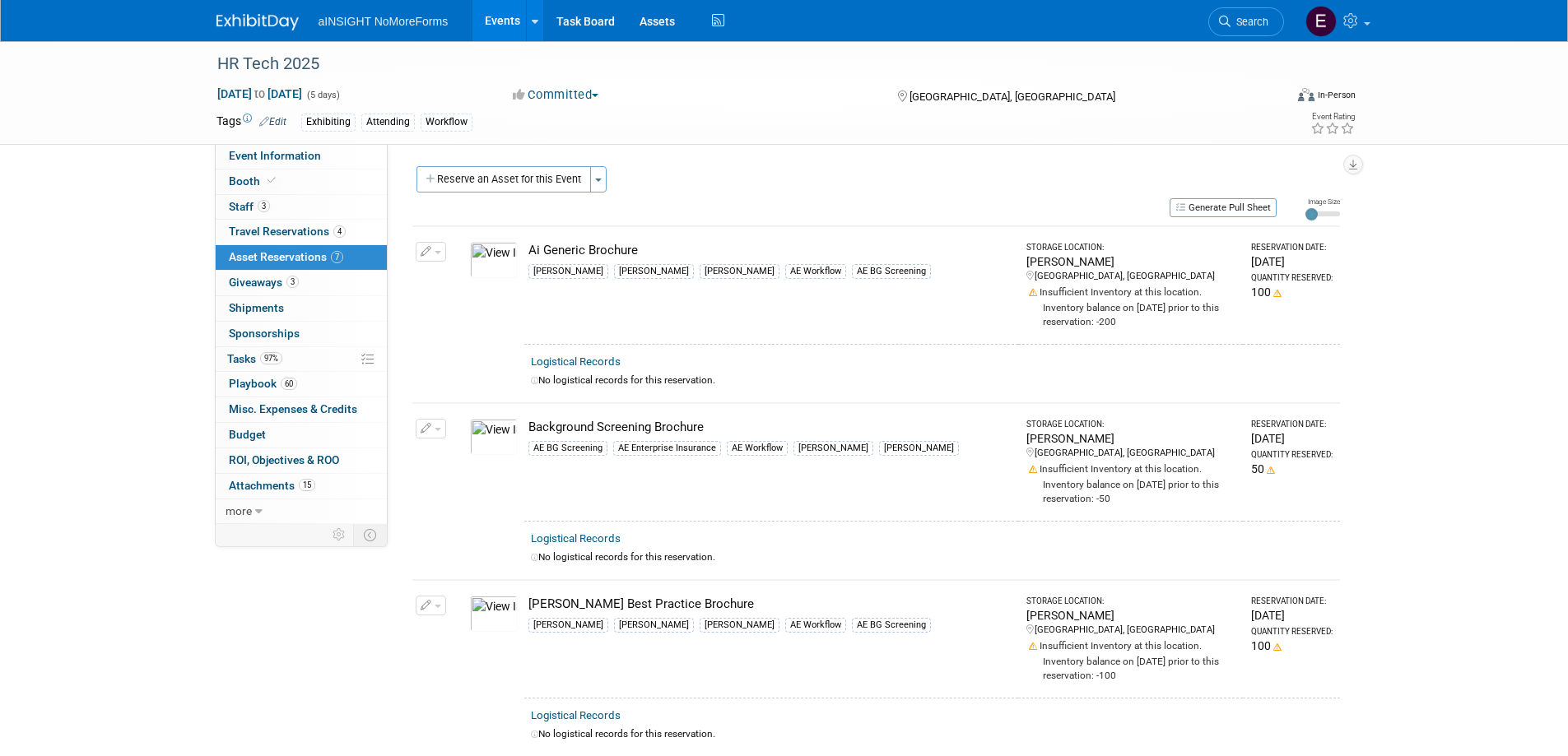
click at [435, 256] on button "button" at bounding box center [431, 252] width 31 height 19
click at [470, 335] on span "Cancel Reservation" at bounding box center [501, 328] width 106 height 13
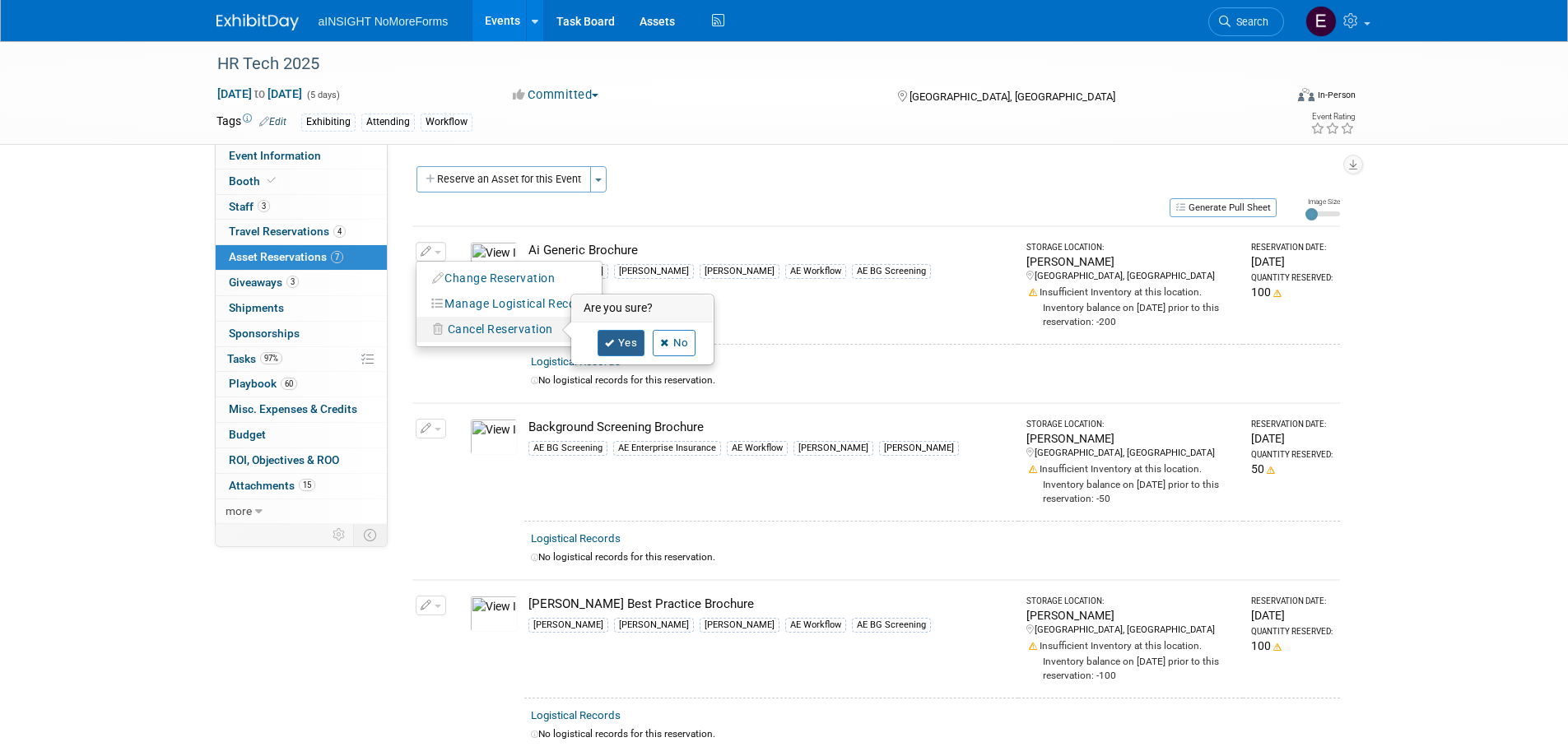
click at [615, 340] on link "Yes" at bounding box center [622, 343] width 48 height 26
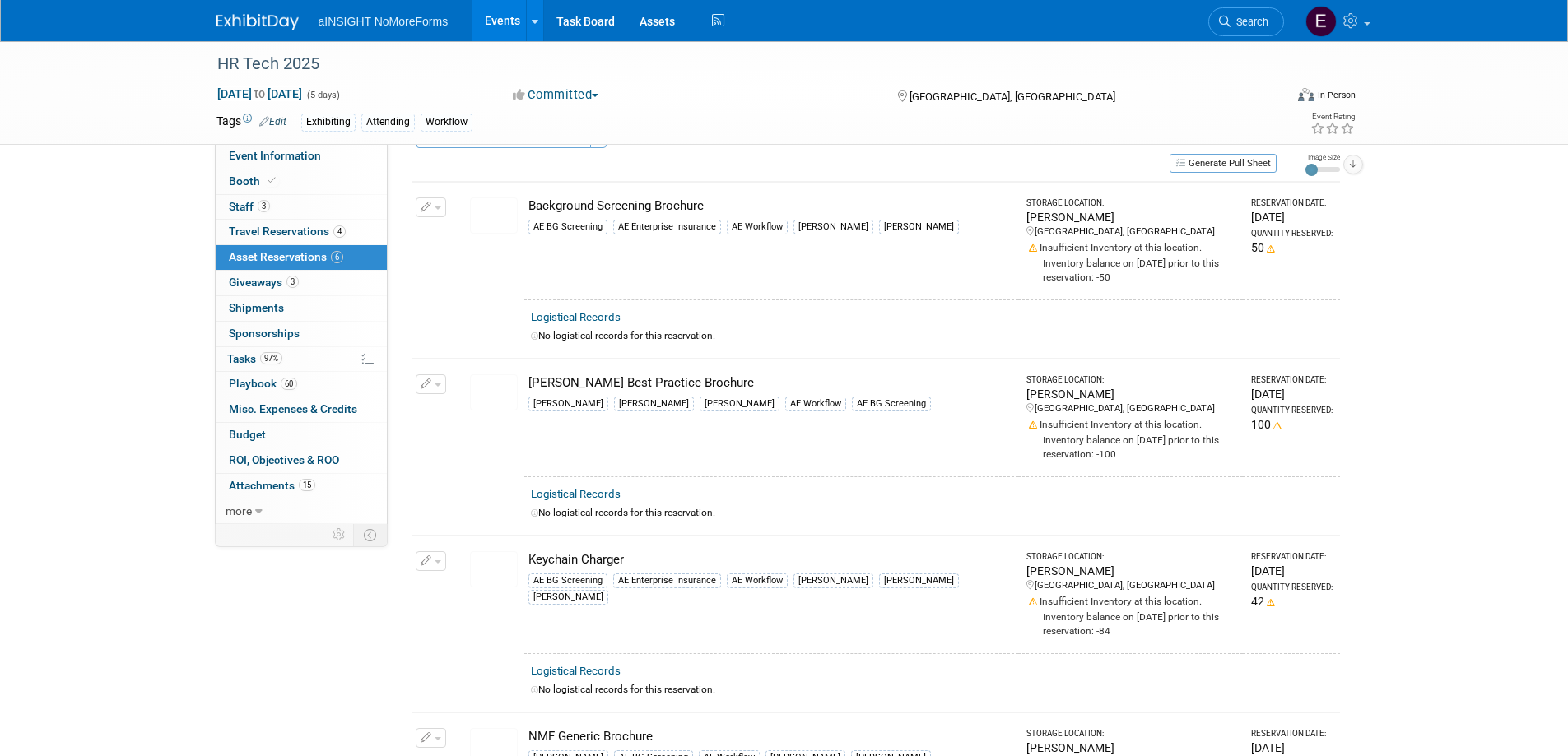
scroll to position [82, 0]
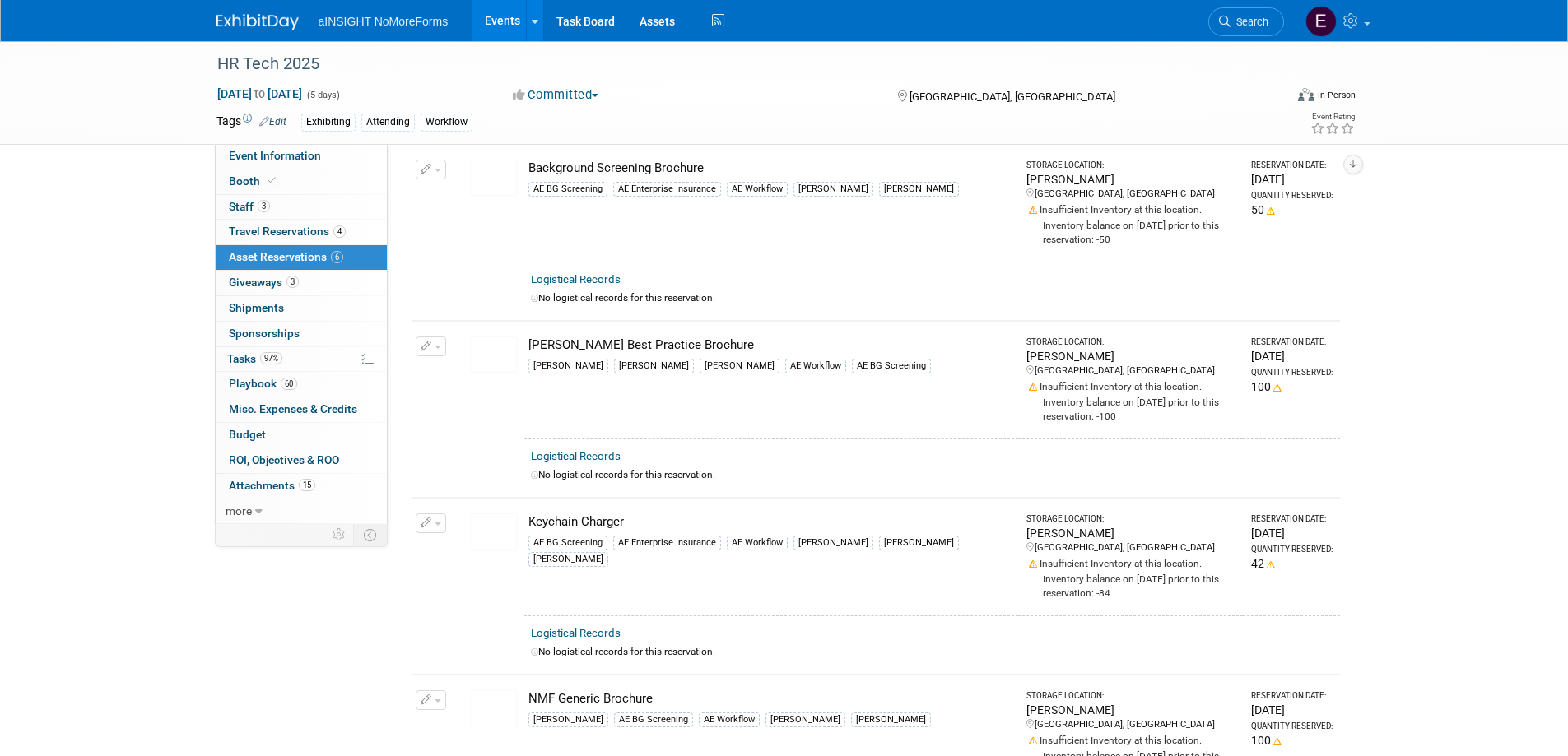
click at [424, 349] on icon "button" at bounding box center [426, 347] width 11 height 11
click at [442, 370] on icon "button" at bounding box center [438, 372] width 13 height 11
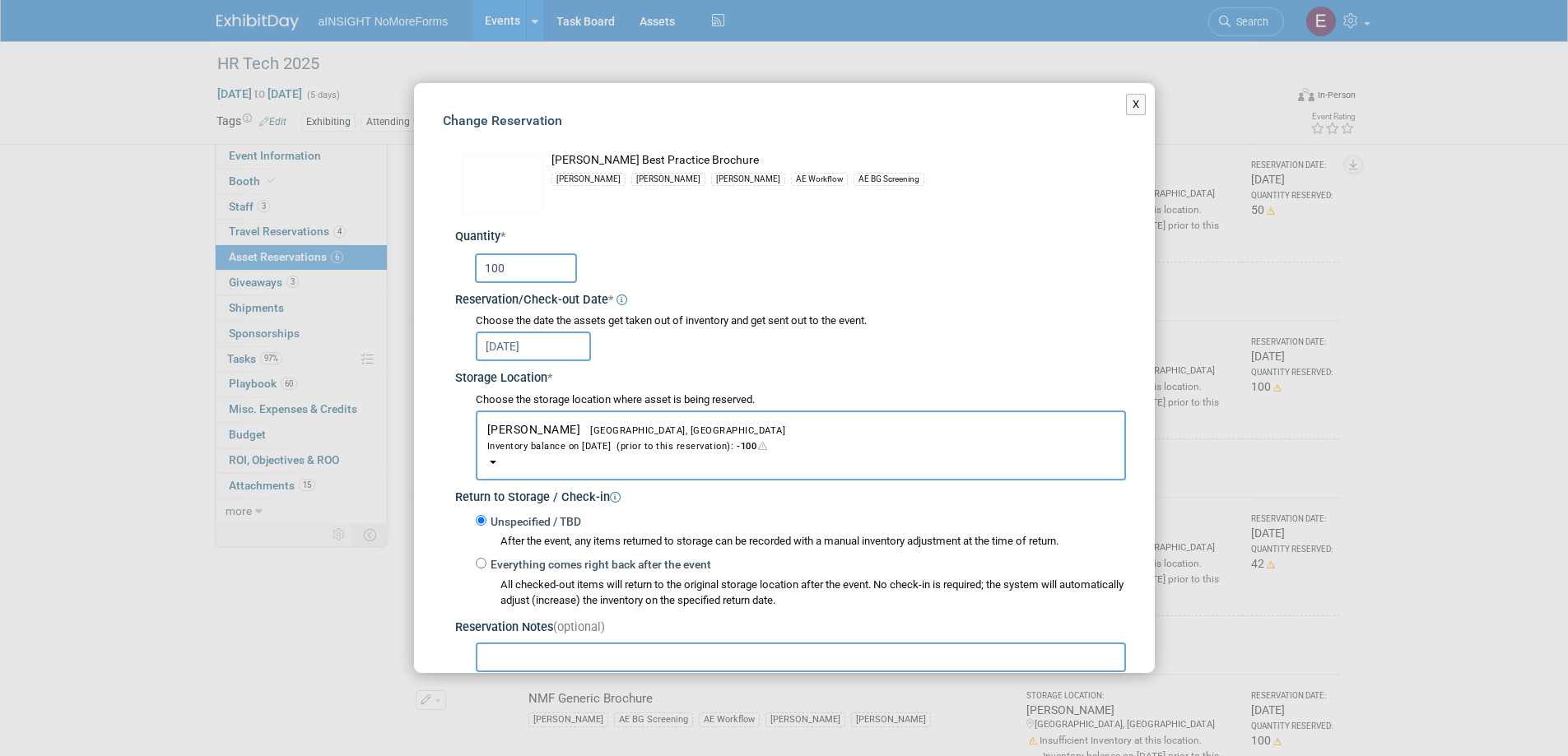
click at [525, 275] on input "100" at bounding box center [526, 268] width 102 height 30
drag, startPoint x: 525, startPoint y: 272, endPoint x: 475, endPoint y: 272, distance: 50.0
click at [475, 272] on input "100" at bounding box center [526, 268] width 102 height 30
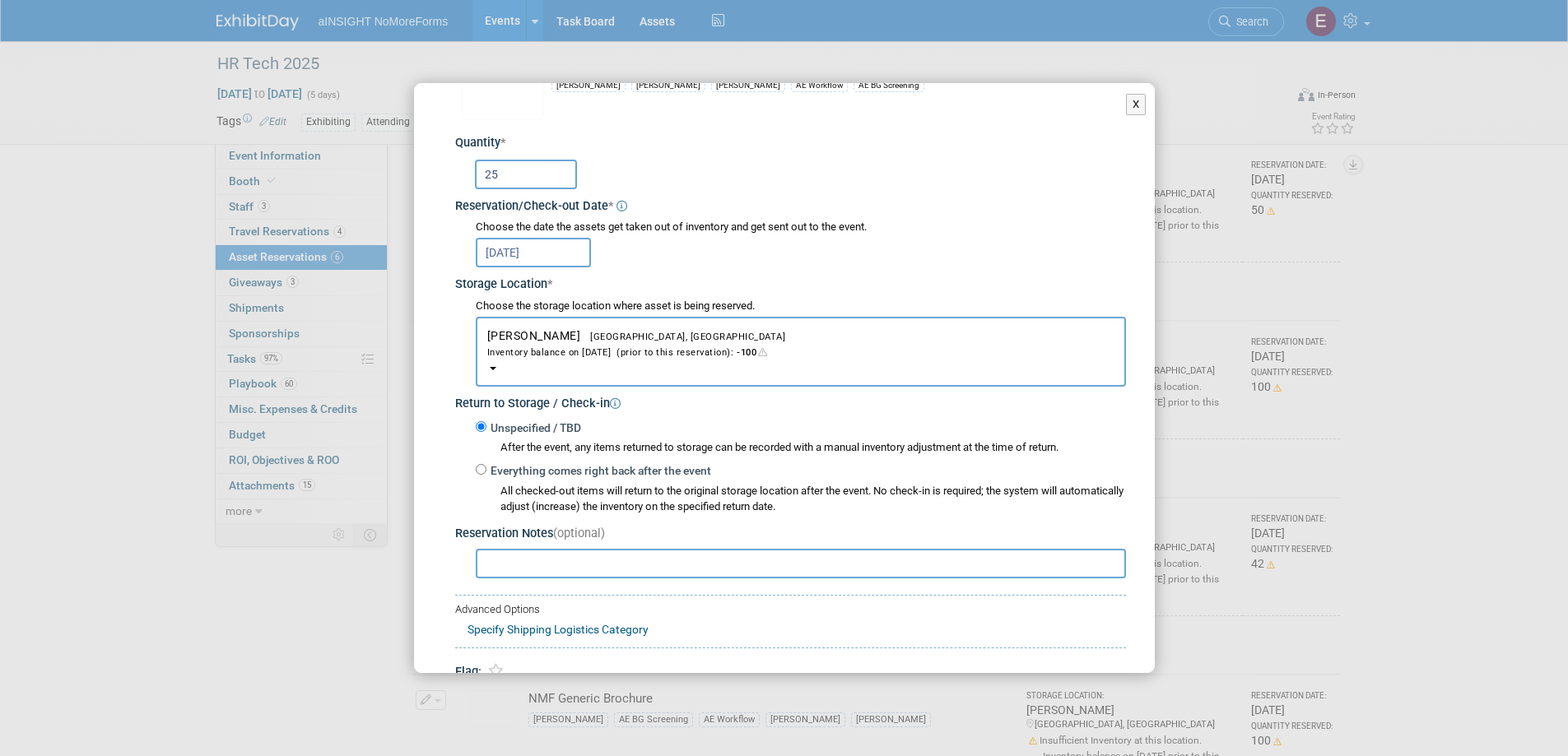
scroll to position [177, 0]
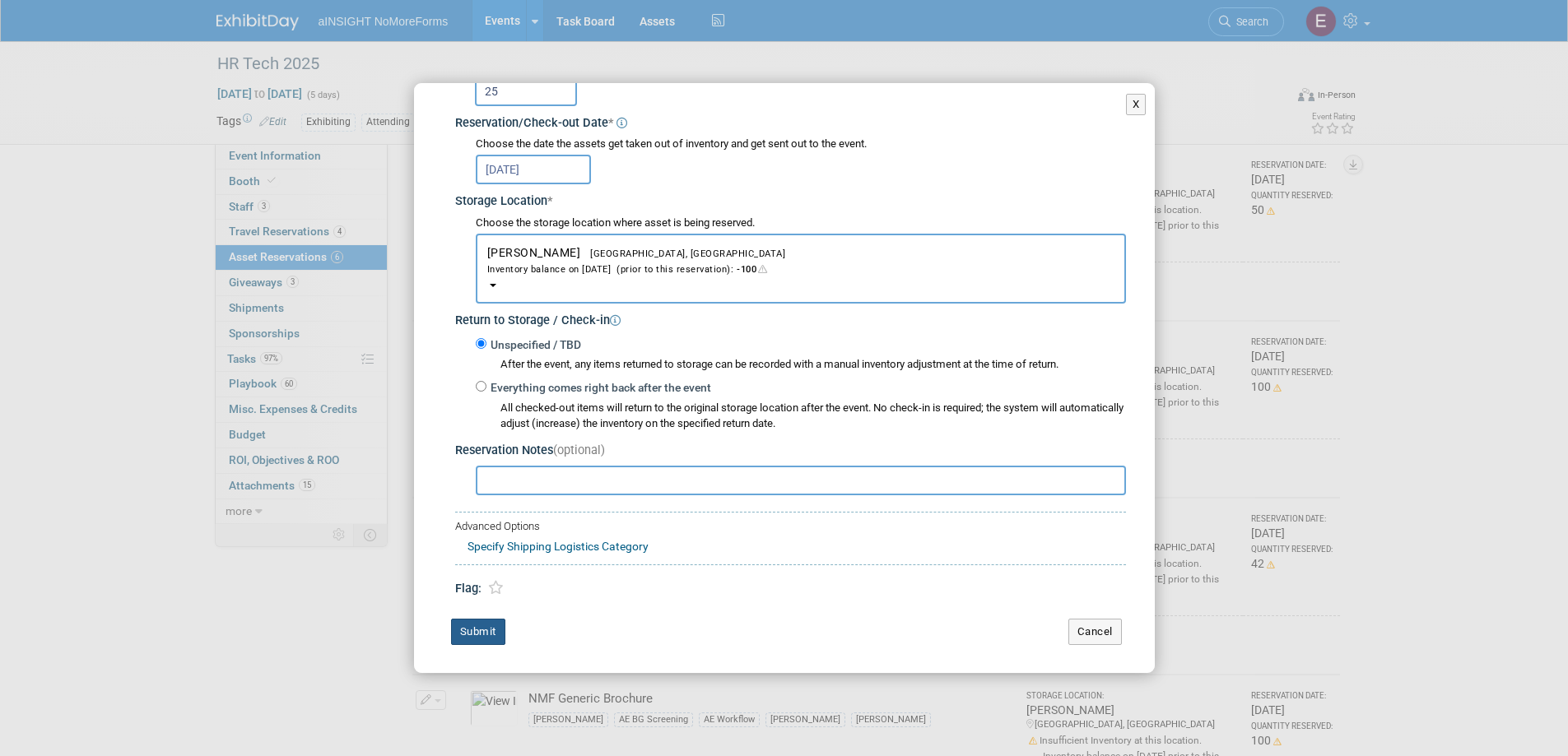
type input "25"
click at [464, 627] on button "Submit" at bounding box center [478, 632] width 55 height 26
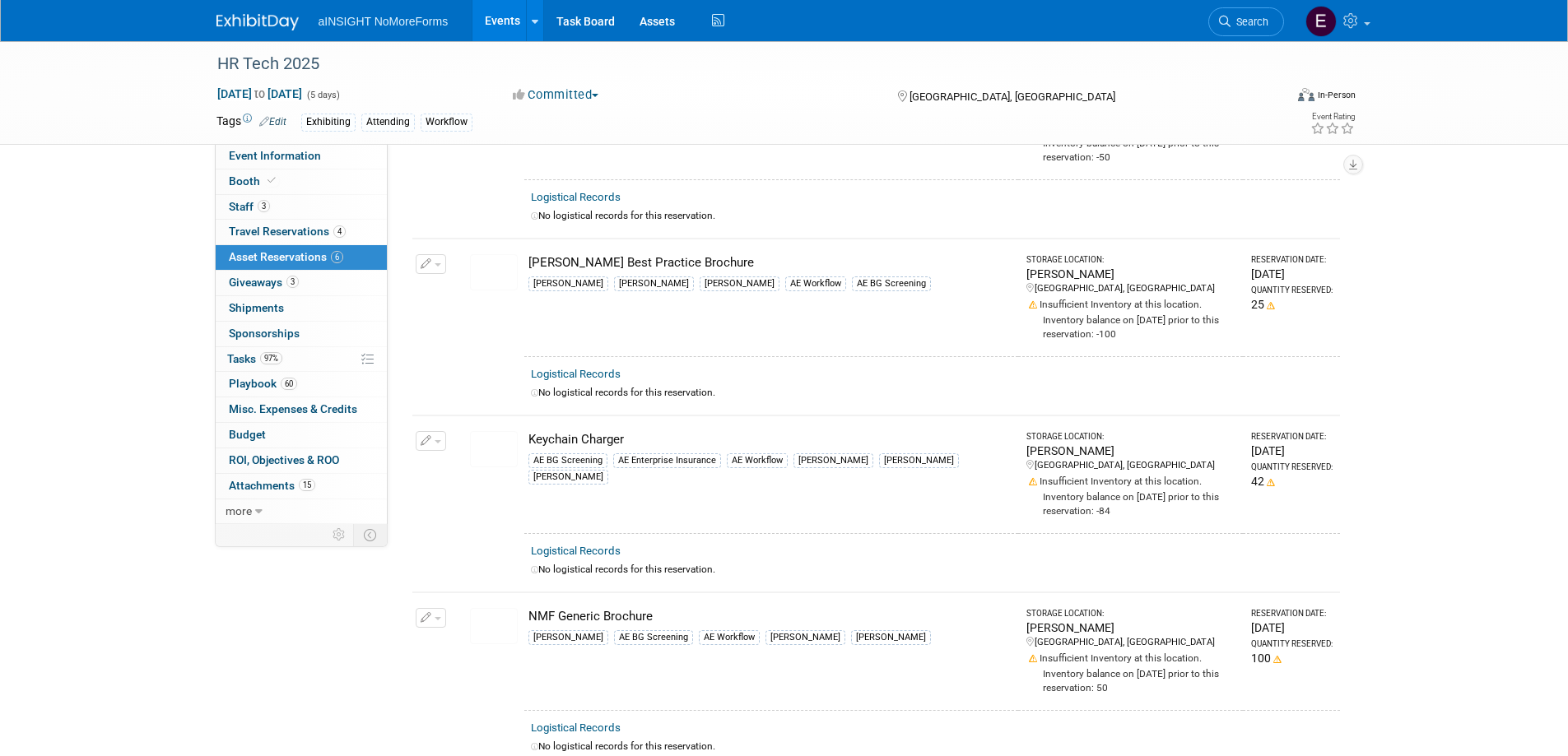
scroll to position [246, 0]
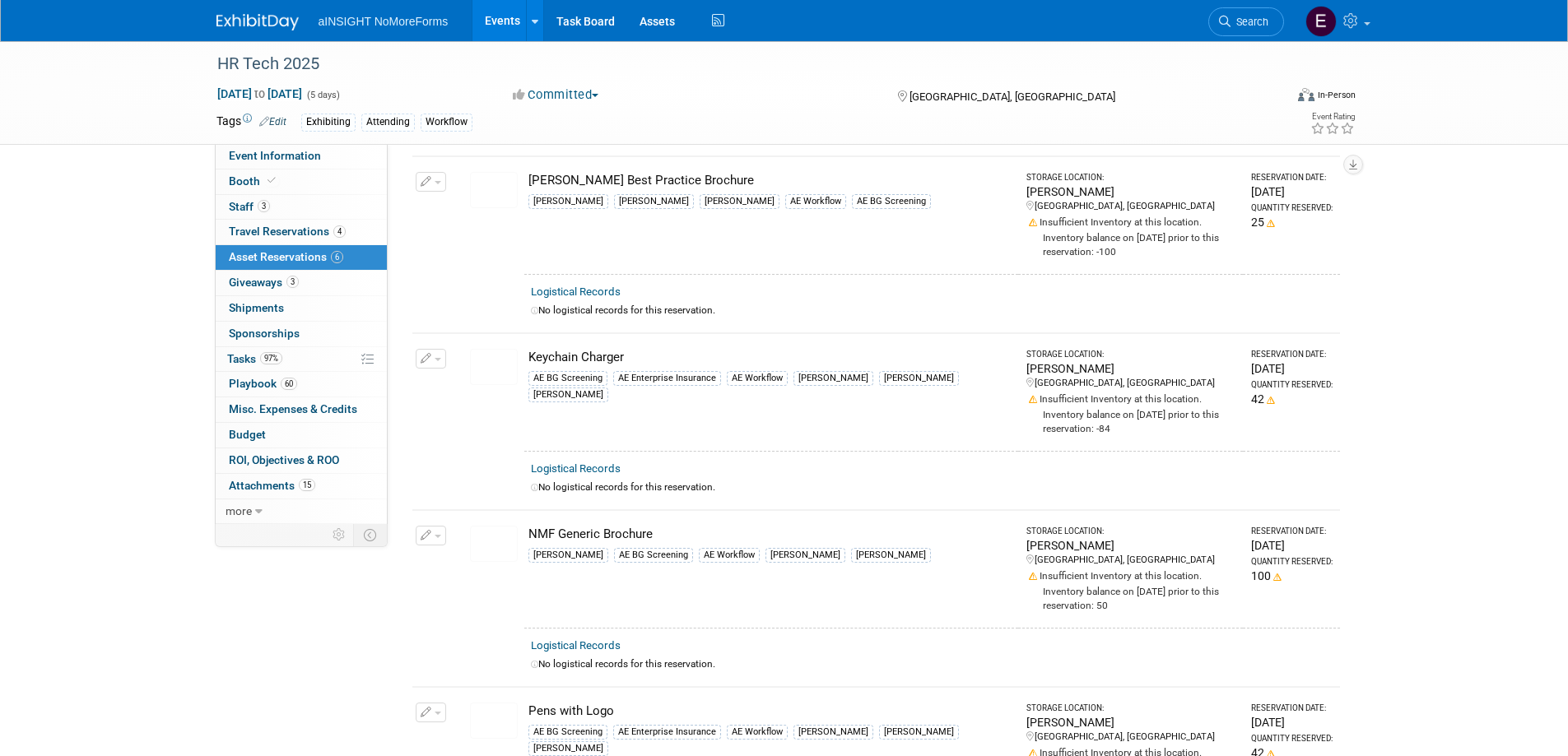
click at [427, 537] on icon "button" at bounding box center [426, 536] width 11 height 11
click at [441, 551] on button "Change Reservation" at bounding box center [494, 561] width 139 height 22
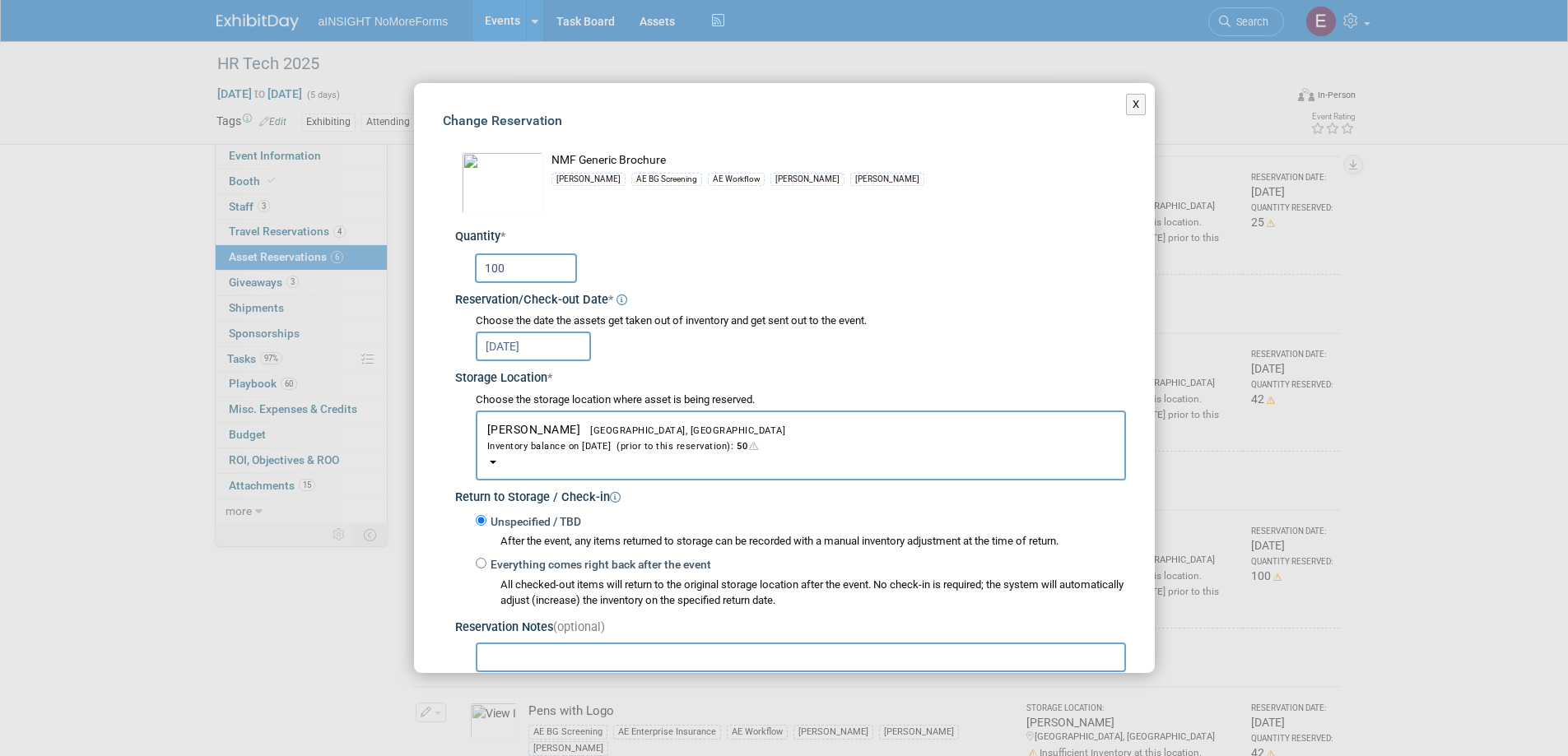
click at [513, 272] on input "100" at bounding box center [526, 268] width 102 height 30
drag, startPoint x: 513, startPoint y: 272, endPoint x: 423, endPoint y: 275, distance: 90.0
click at [423, 275] on div "Change Reservation NMF Generic Brochure Jay *" at bounding box center [784, 466] width 740 height 767
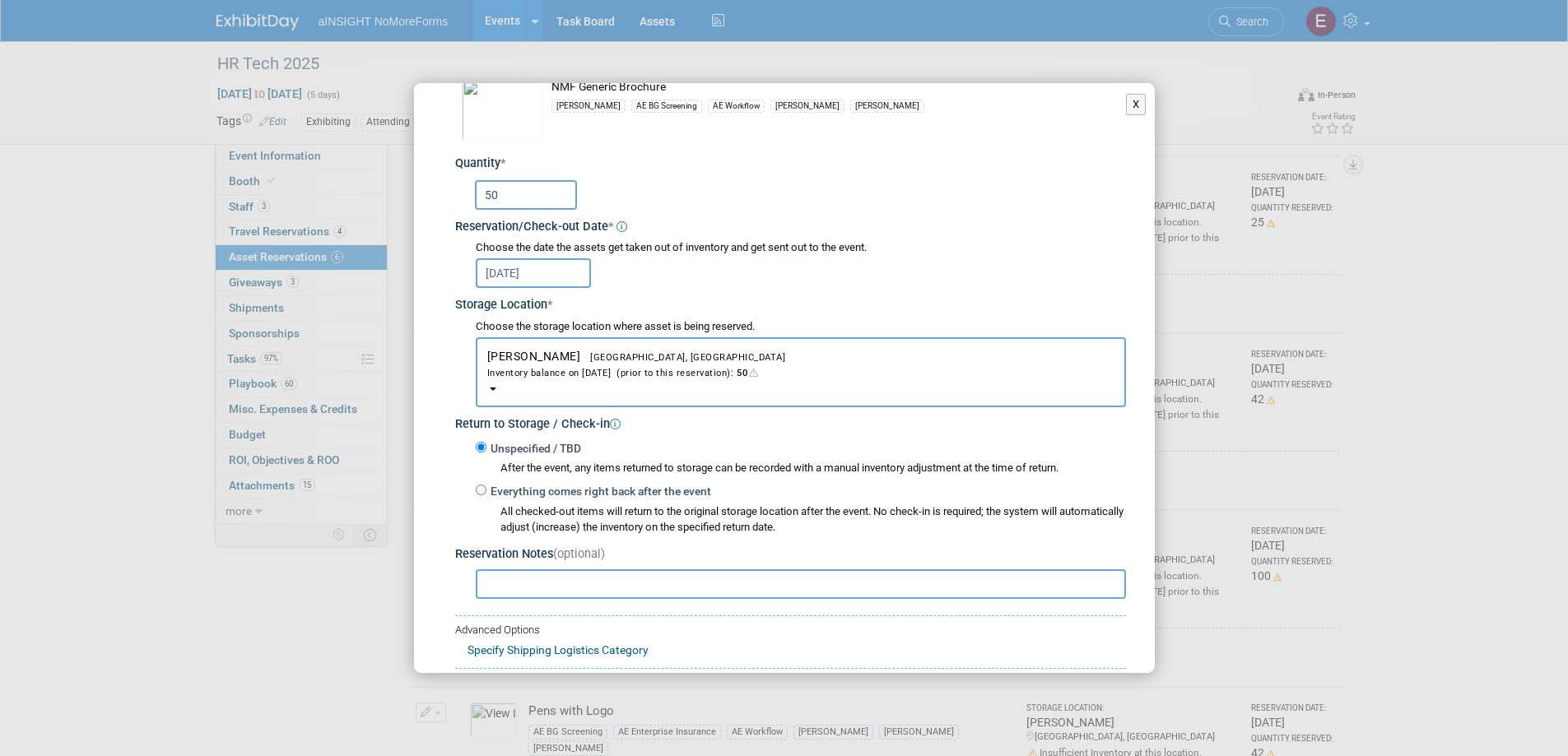
scroll to position [177, 0]
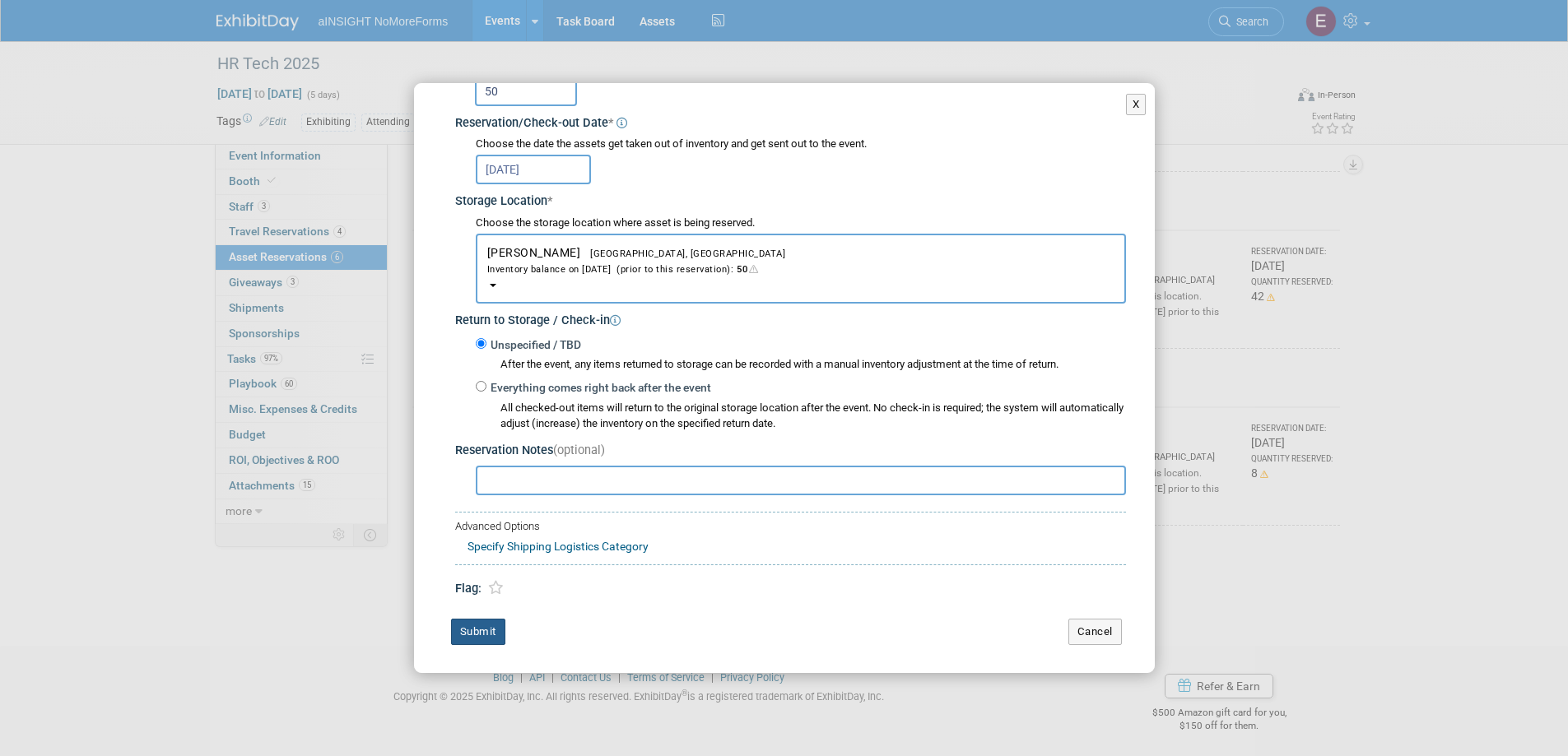
type input "50"
click at [481, 624] on button "Submit" at bounding box center [478, 632] width 55 height 26
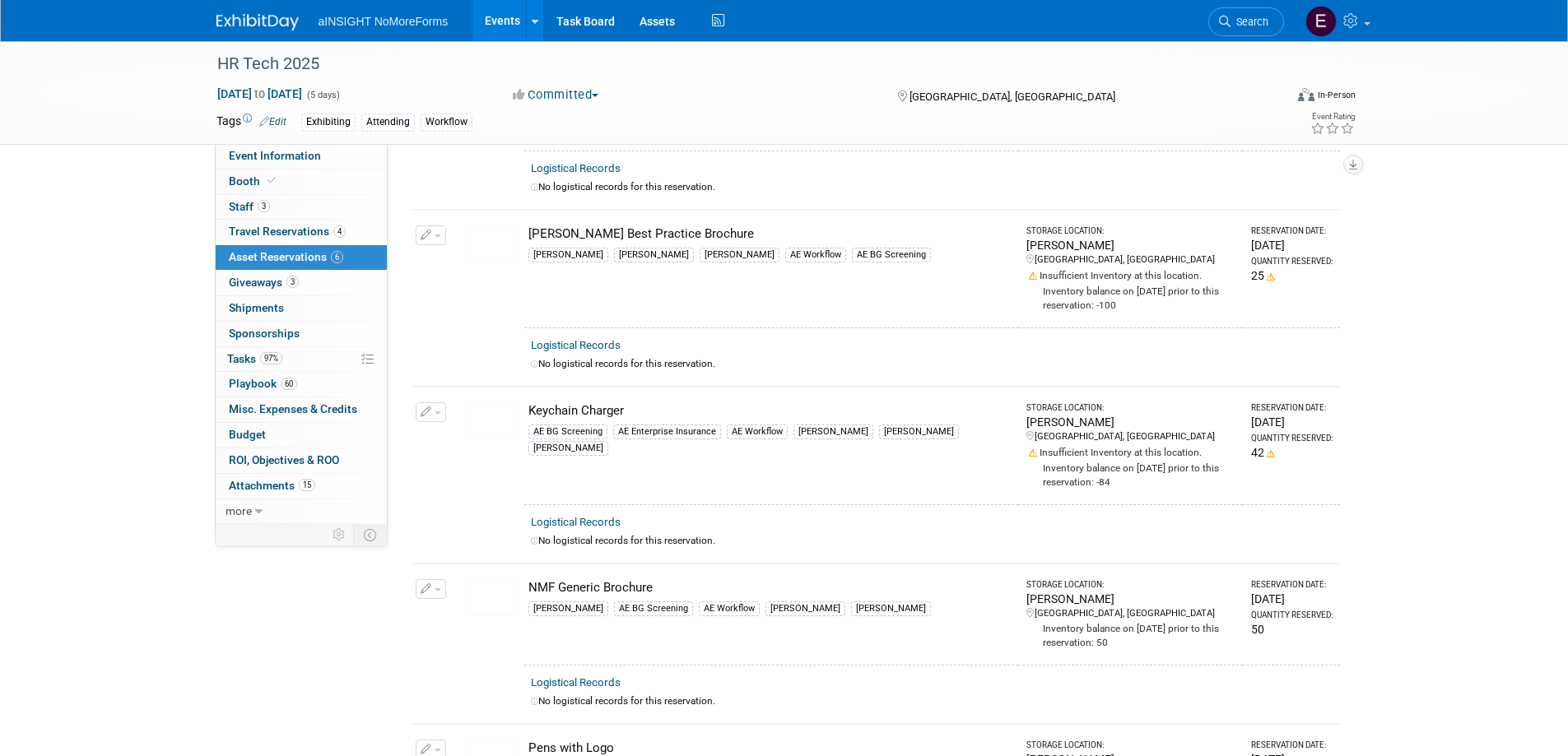
scroll to position [0, 0]
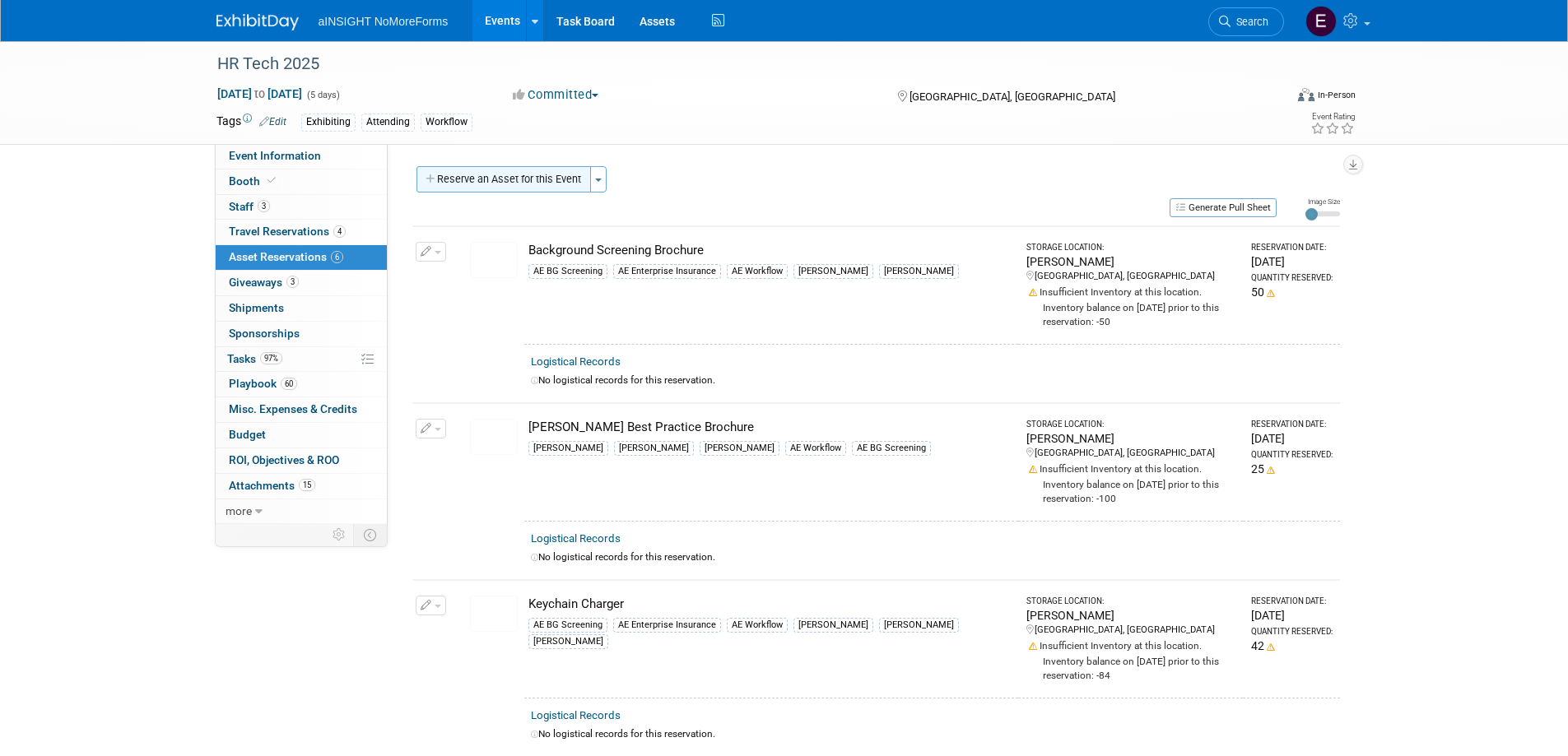
click at [448, 183] on button "Reserve an Asset for this Event" at bounding box center [504, 180] width 174 height 26
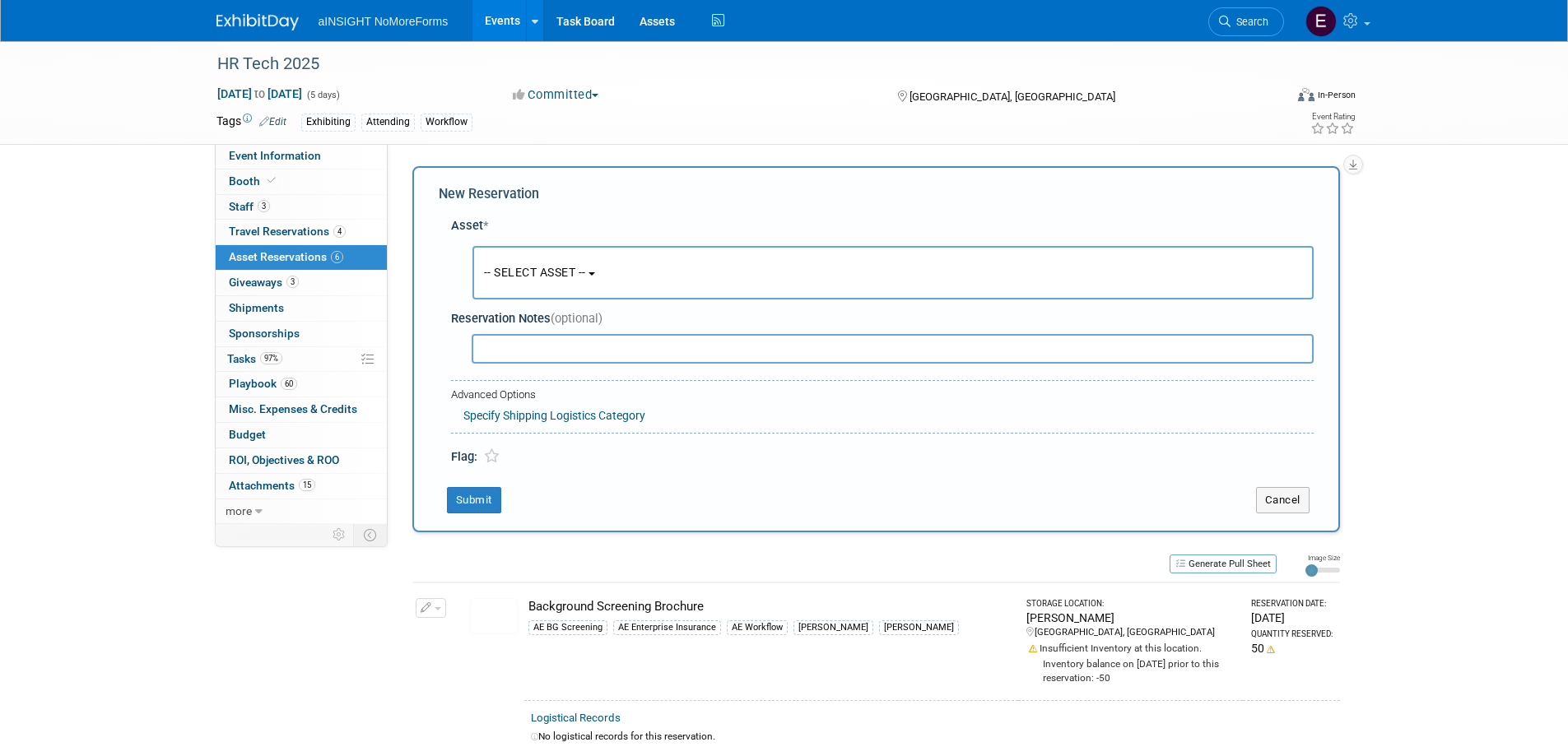
scroll to position [16, 0]
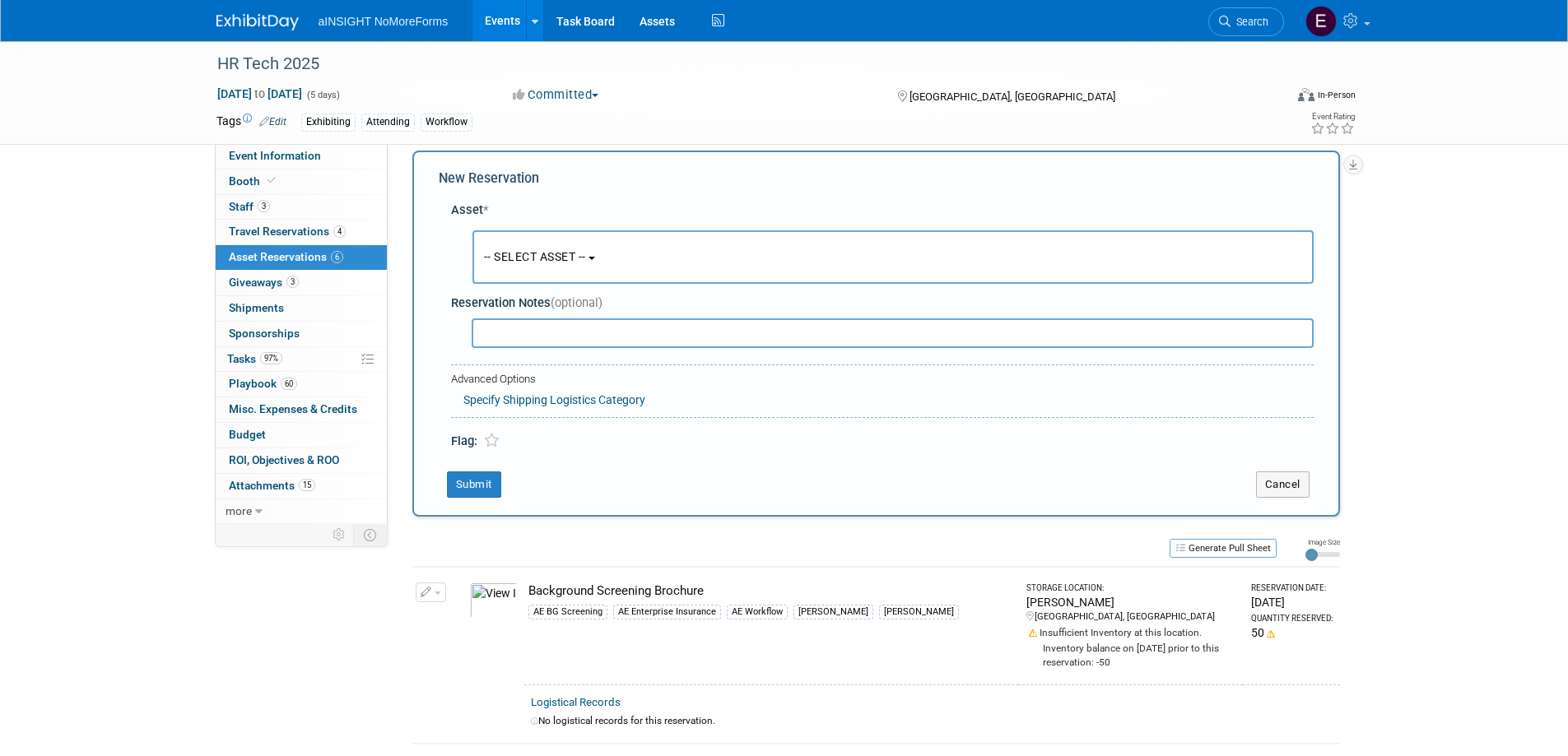
click at [575, 257] on span "-- SELECT ASSET --" at bounding box center [535, 256] width 102 height 13
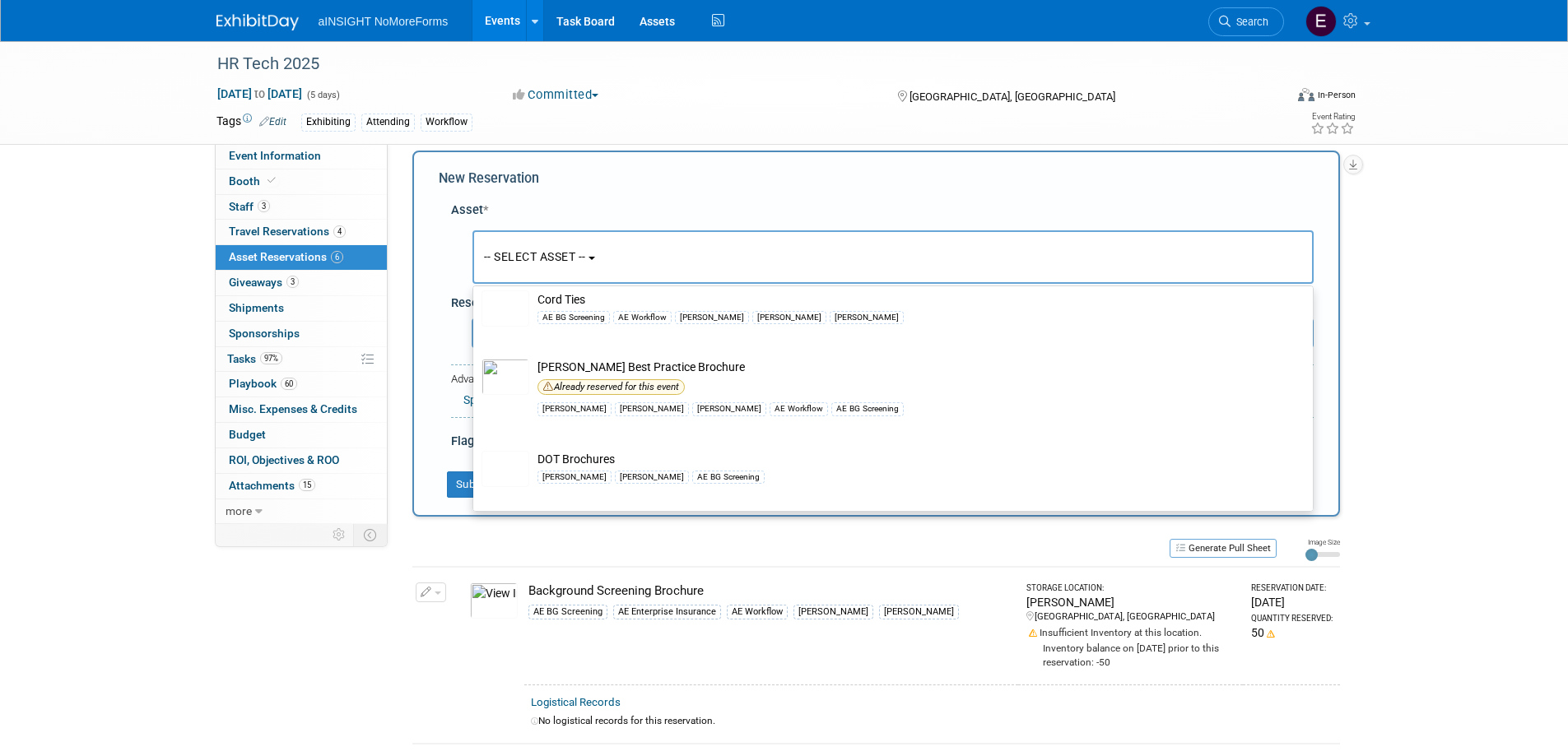
scroll to position [2221, 0]
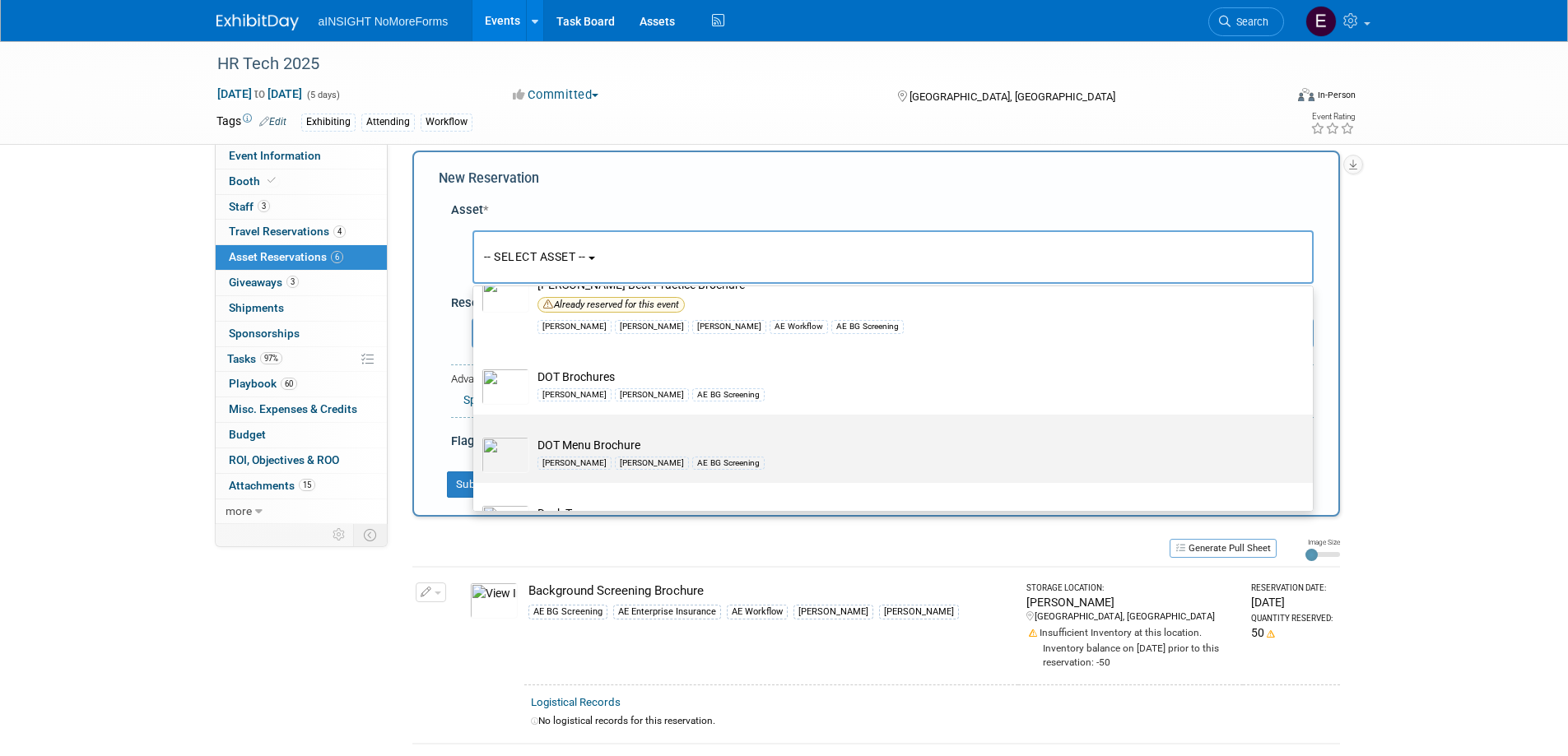
click at [555, 458] on td "DOT Menu Brochure Eric Teresa AE BG Screening" at bounding box center [904, 454] width 751 height 36
click at [475, 435] on input "DOT Menu Brochure Eric Teresa AE BG Screening" at bounding box center [470, 429] width 11 height 11
select select "10721423"
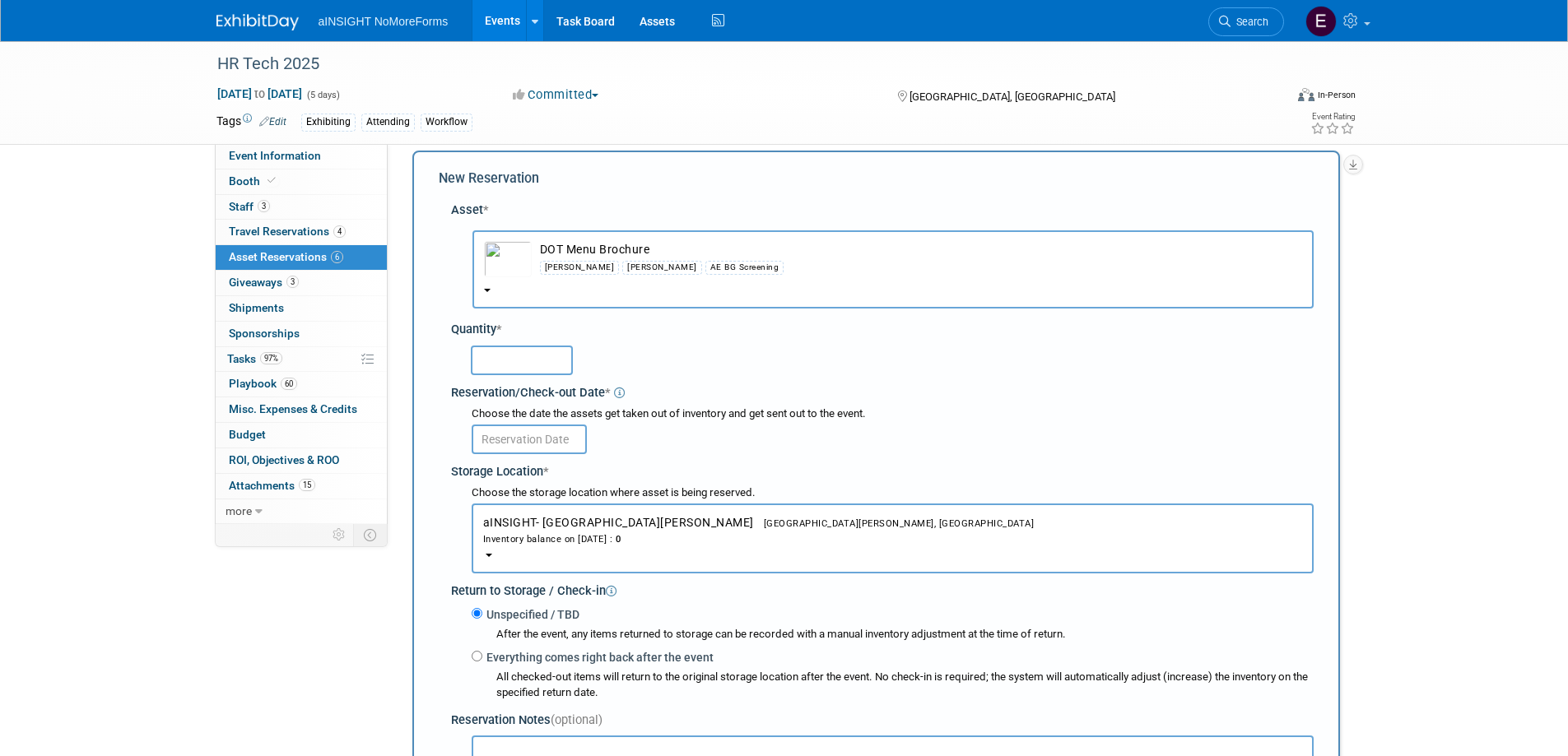
click at [514, 360] on input "text" at bounding box center [522, 361] width 102 height 30
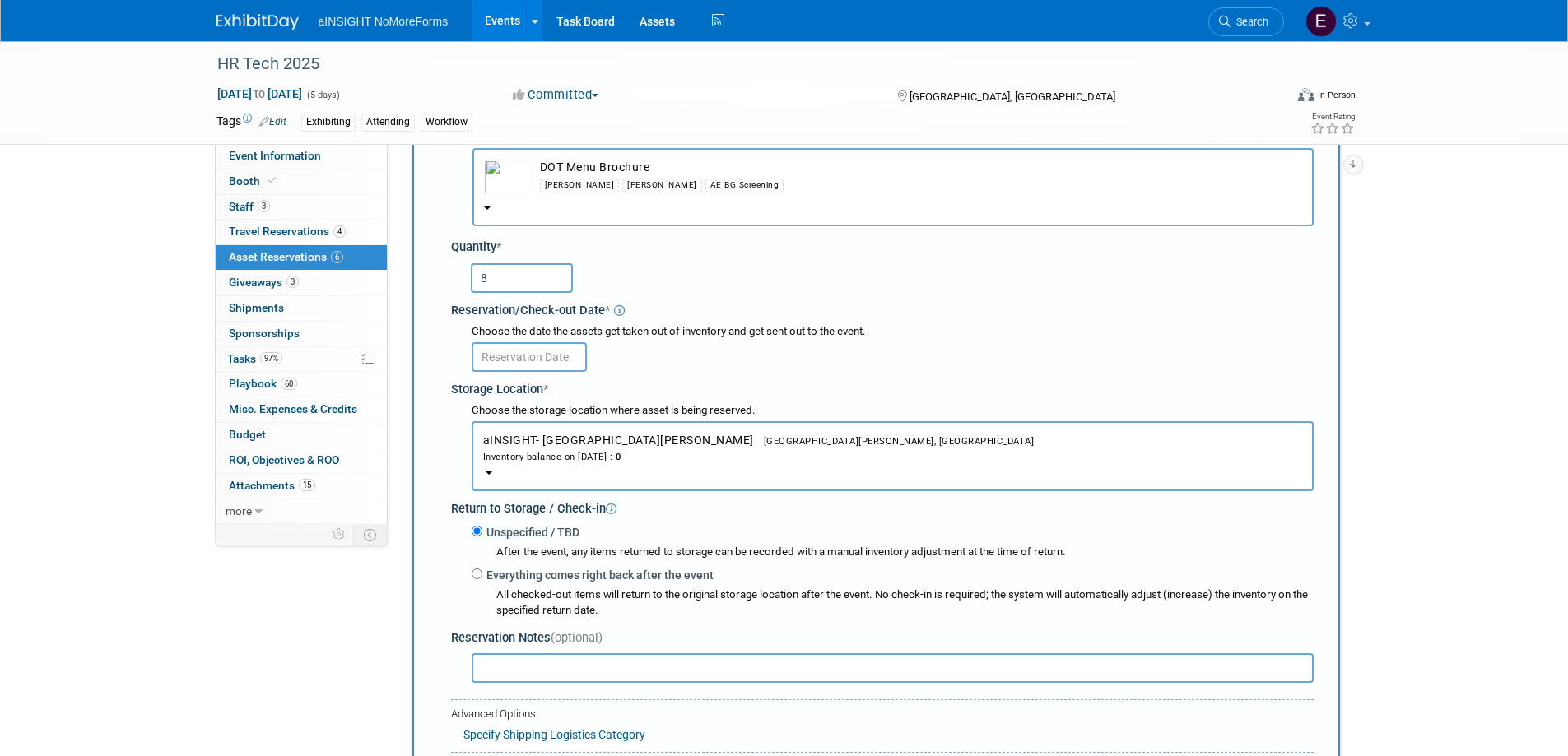
scroll to position [510, 0]
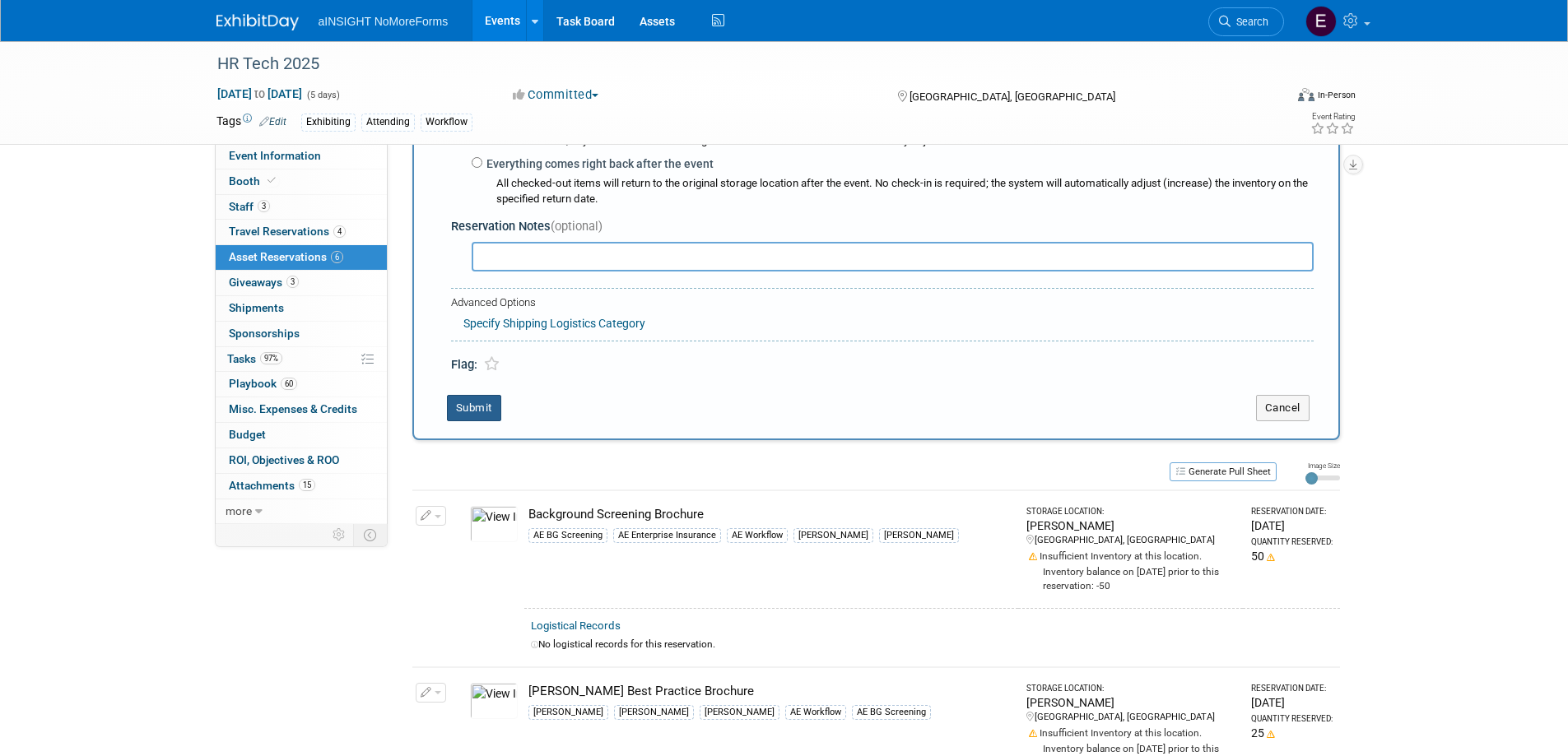
type input "8"
click at [475, 408] on button "Submit" at bounding box center [475, 408] width 55 height 26
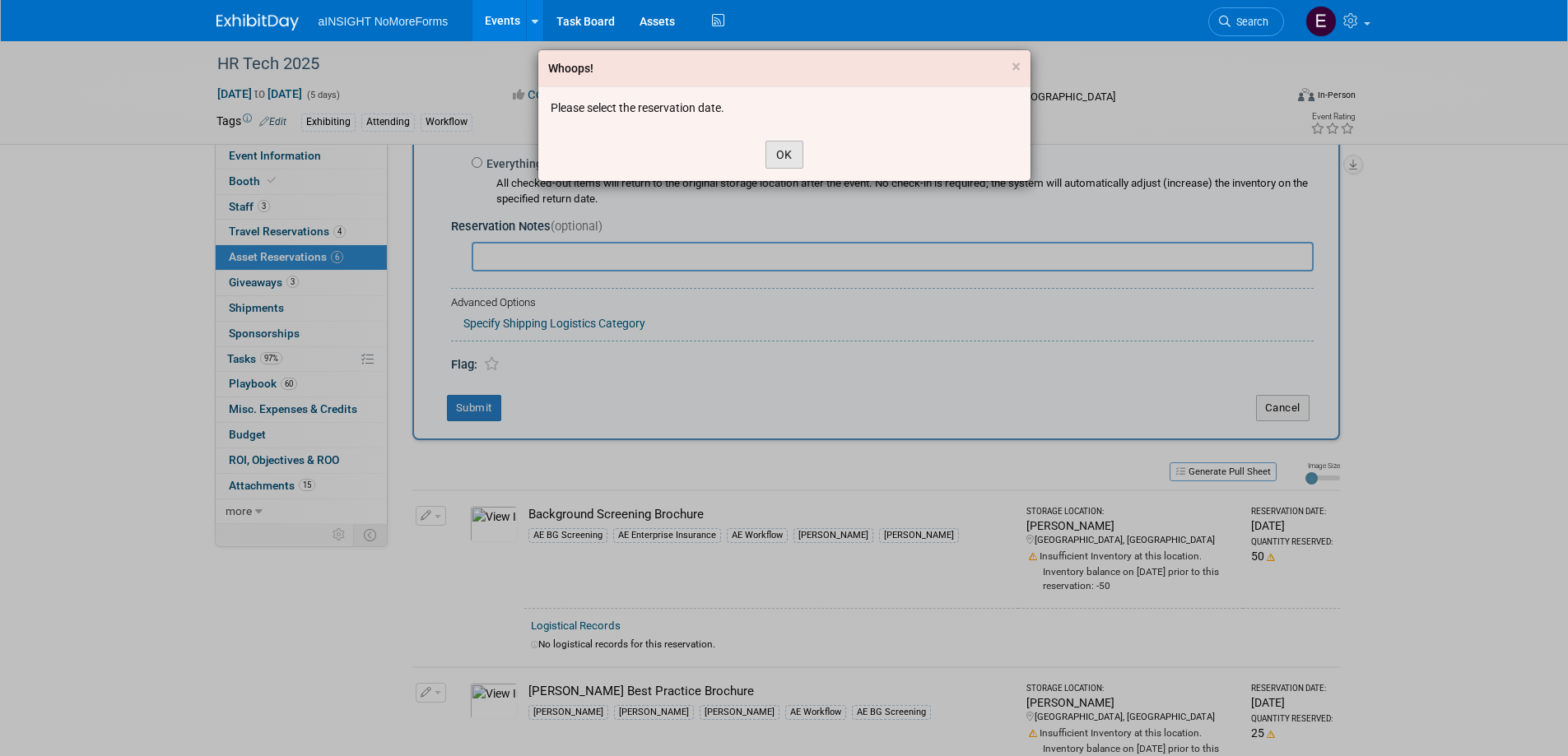
click at [790, 157] on button "OK" at bounding box center [784, 155] width 38 height 28
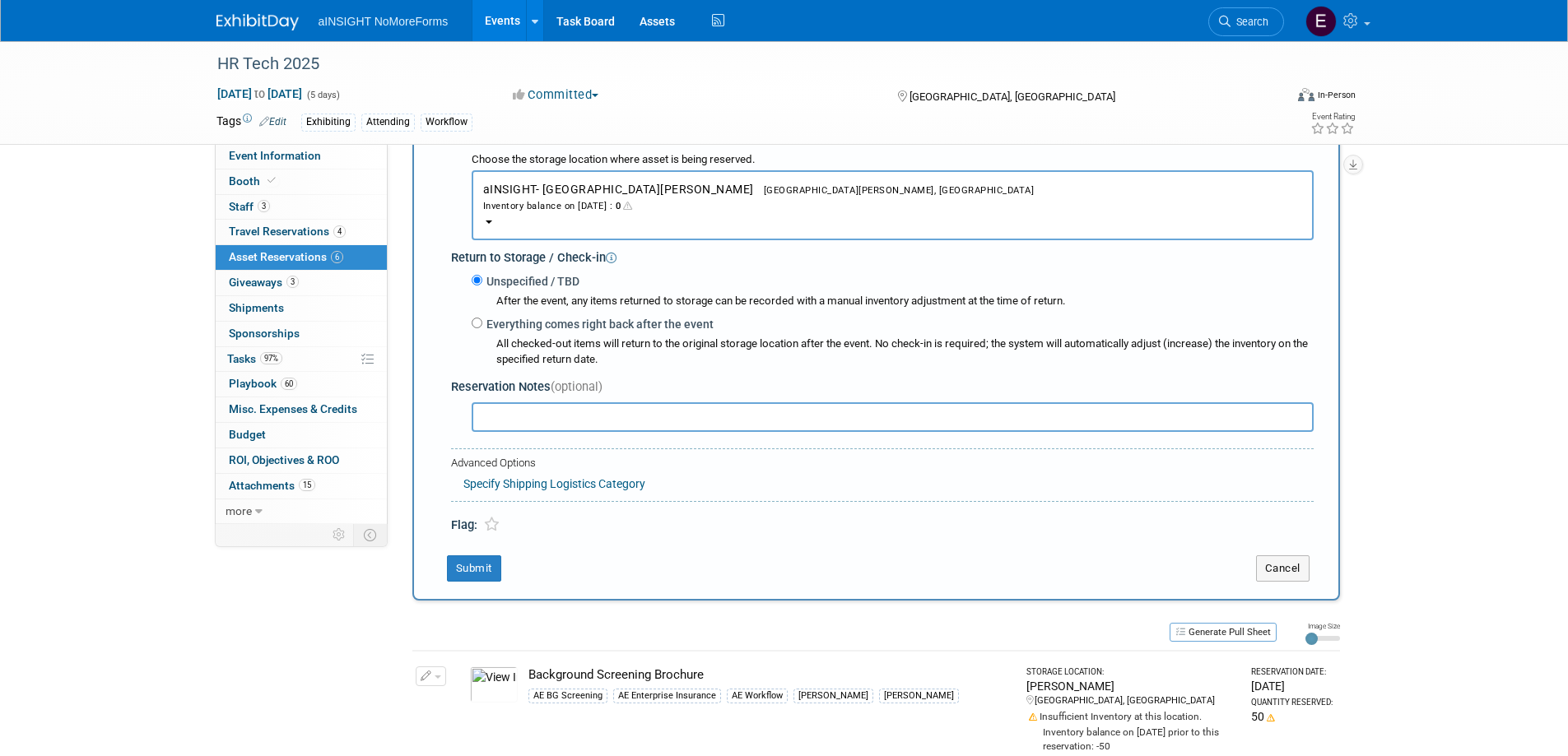
scroll to position [180, 0]
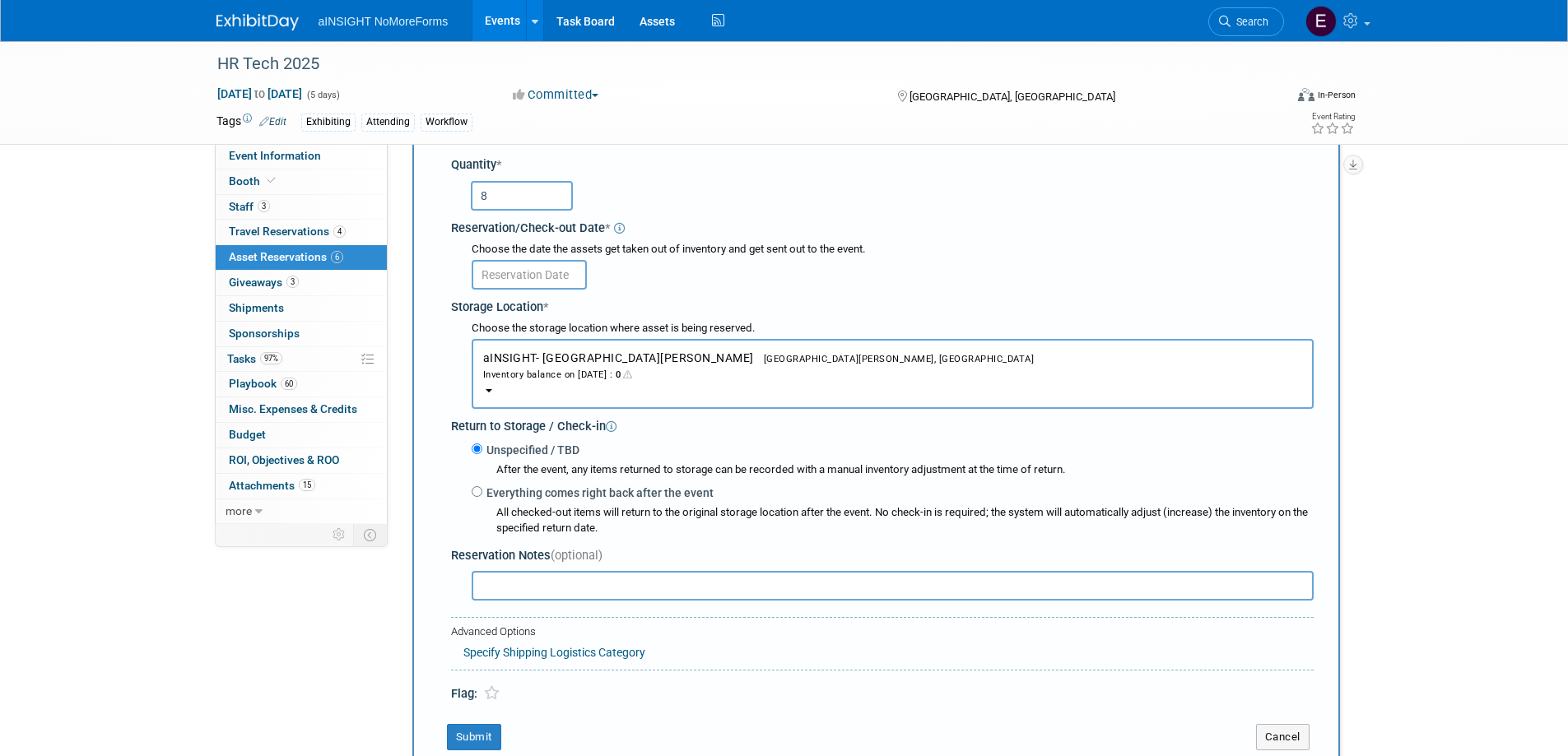
click at [512, 274] on input "text" at bounding box center [529, 275] width 115 height 30
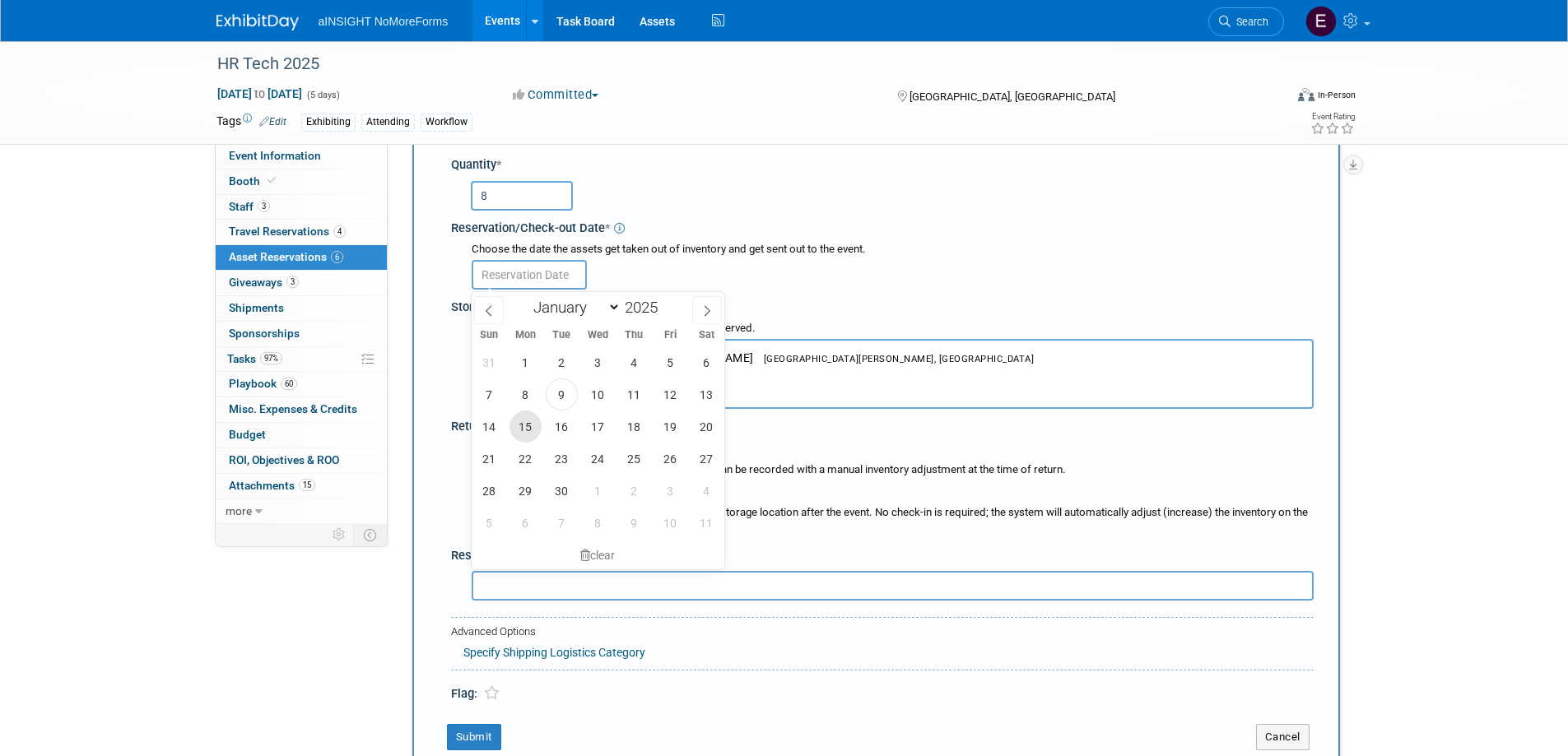
click at [524, 433] on span "15" at bounding box center [526, 427] width 32 height 32
type input "Sep 15, 2025"
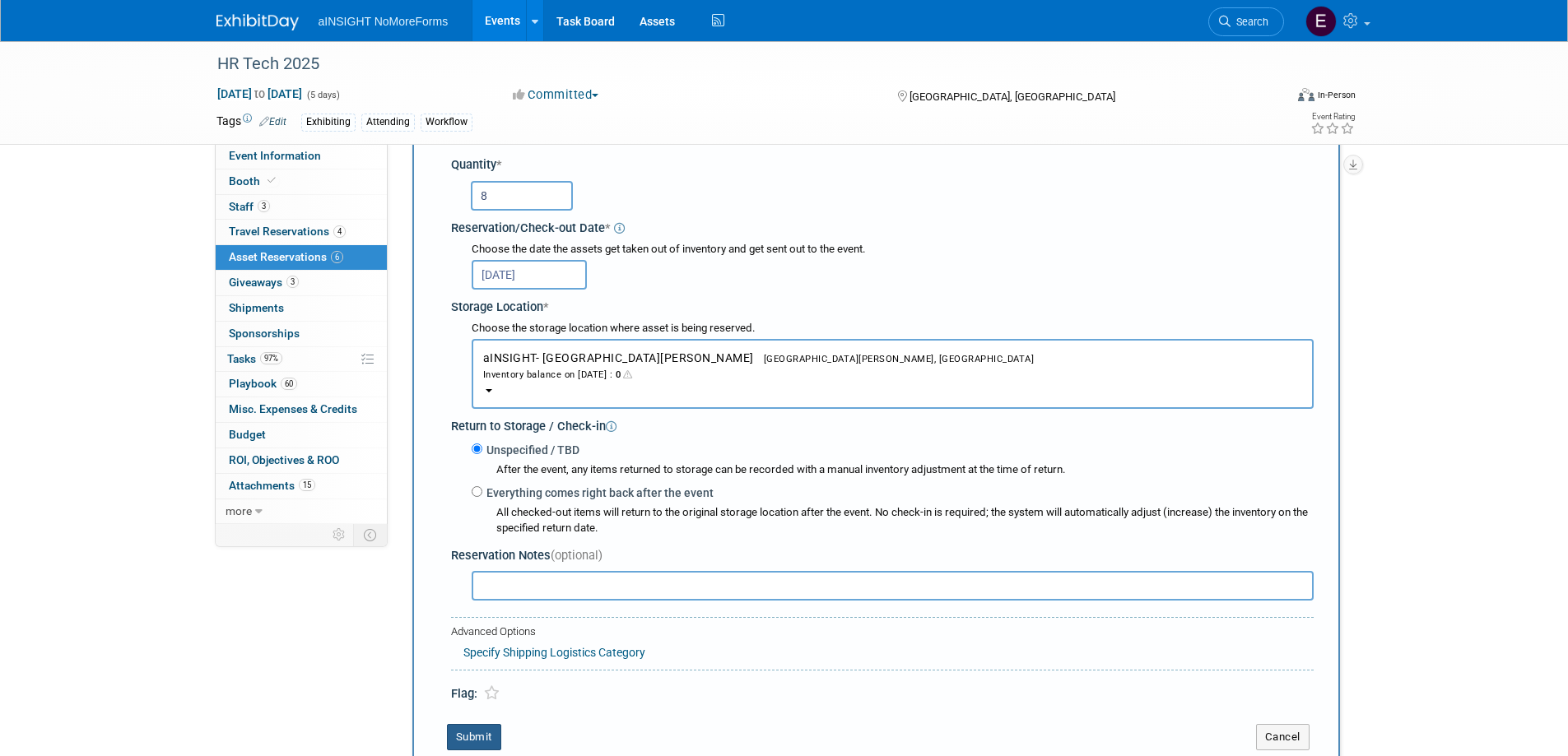
click at [478, 733] on button "Submit" at bounding box center [475, 738] width 55 height 26
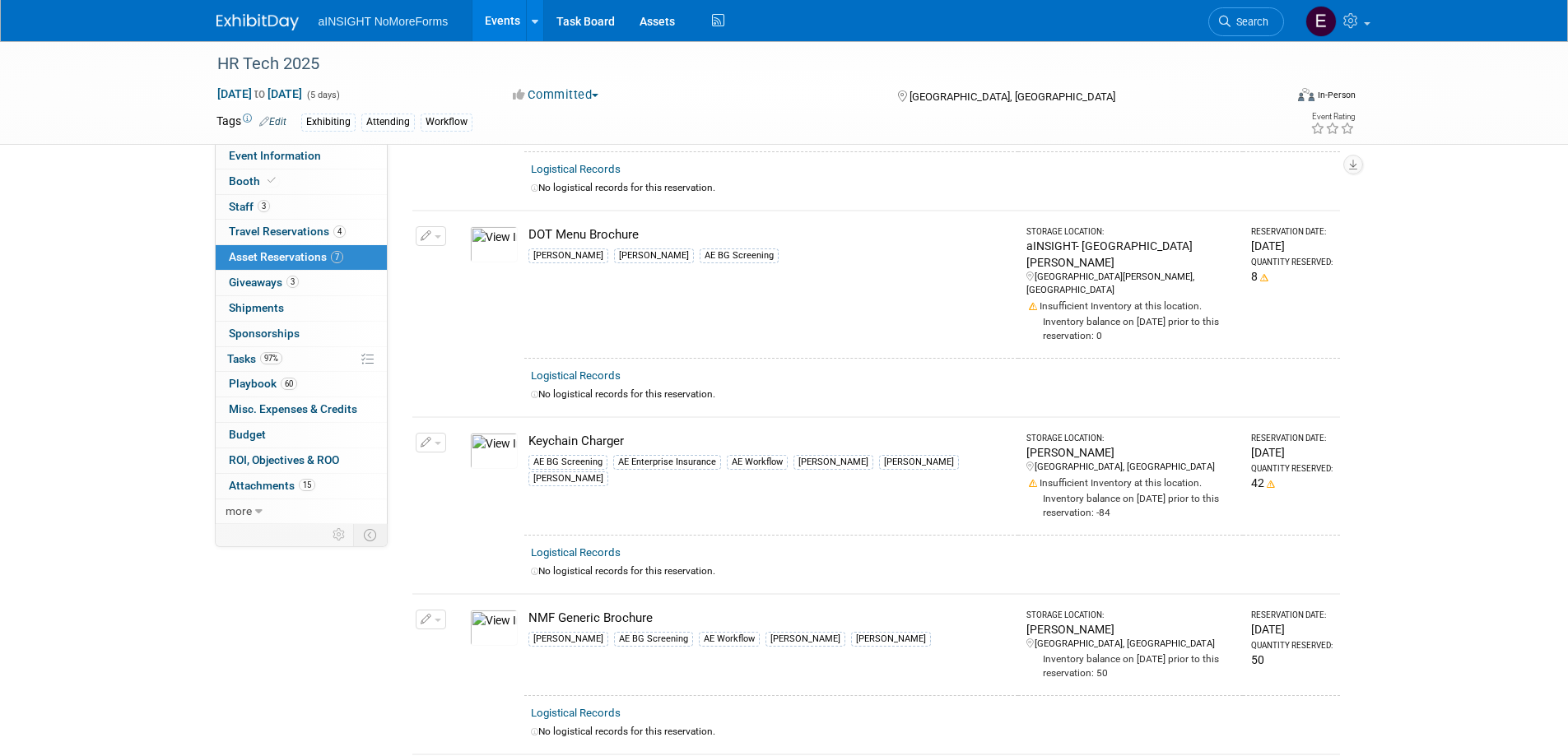
scroll to position [0, 0]
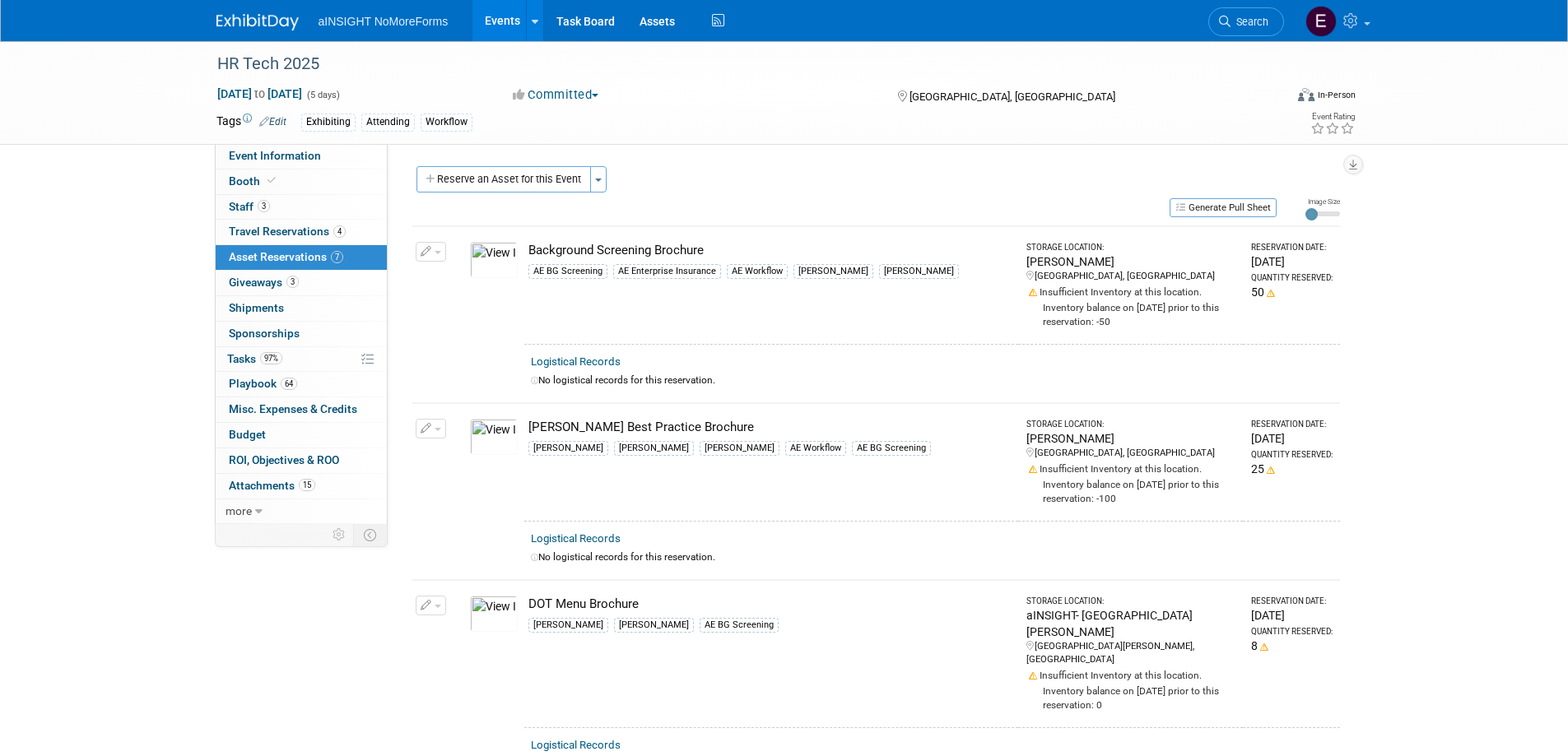
click at [1243, 671] on td "Reservation Date: Mon. Sep 15, 2025 Quantity Reserved: 8" at bounding box center [1291, 653] width 96 height 147
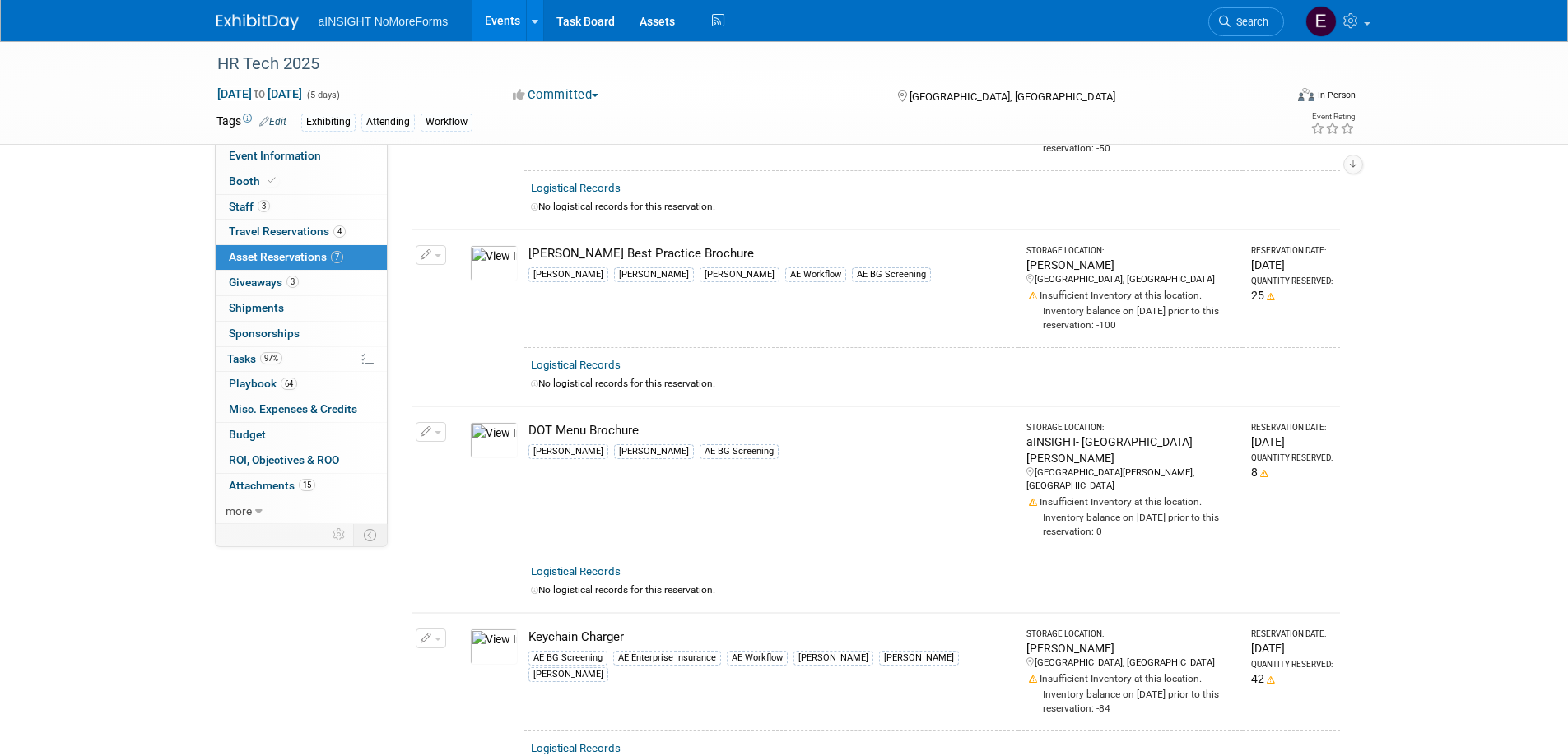
scroll to position [165, 0]
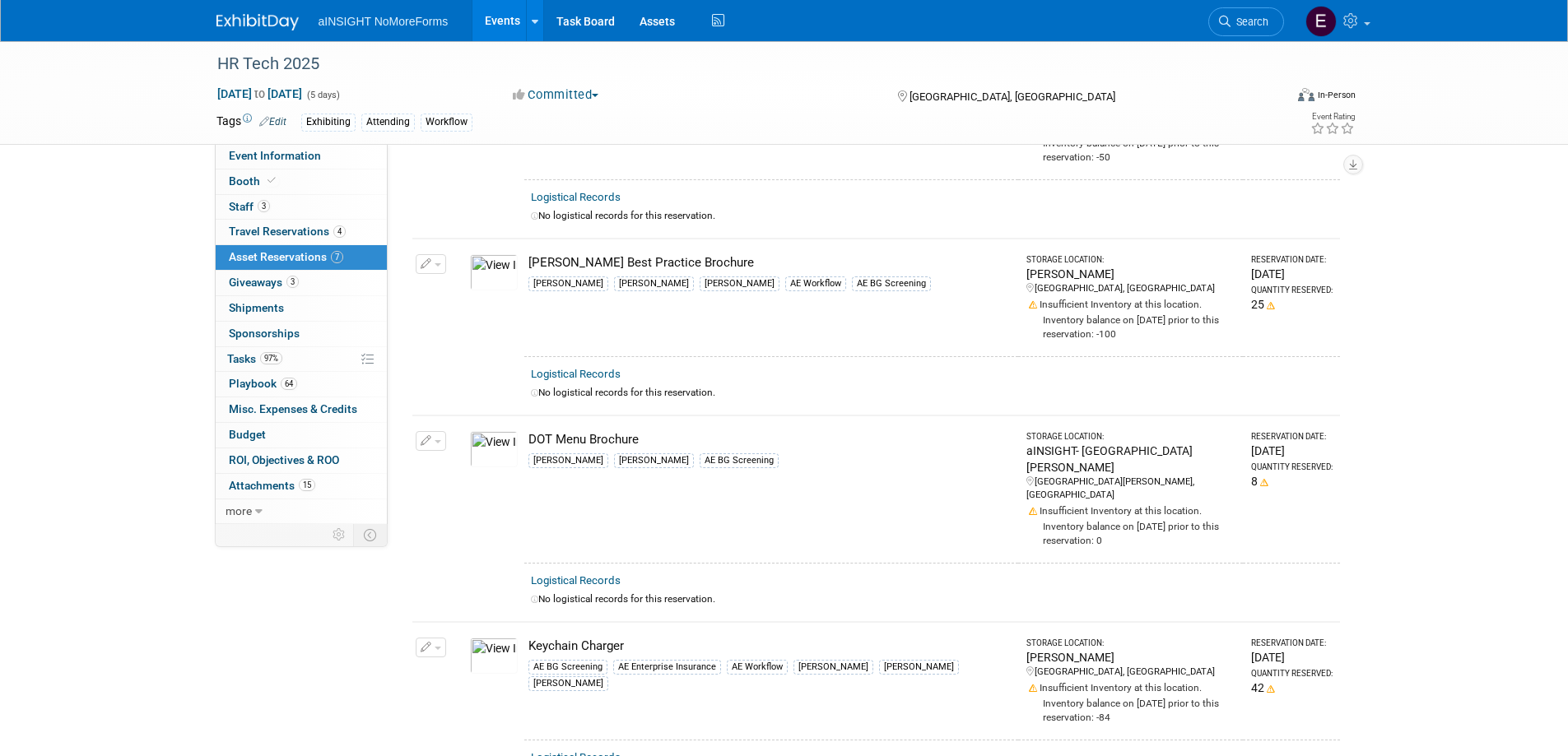
click at [1374, 505] on div "HR Tech 2025 Sep 15, 2025 to Sep 19, 2025 (5 days) Sep 15, 2025 to Sep 19, 2025…" at bounding box center [784, 611] width 1568 height 1469
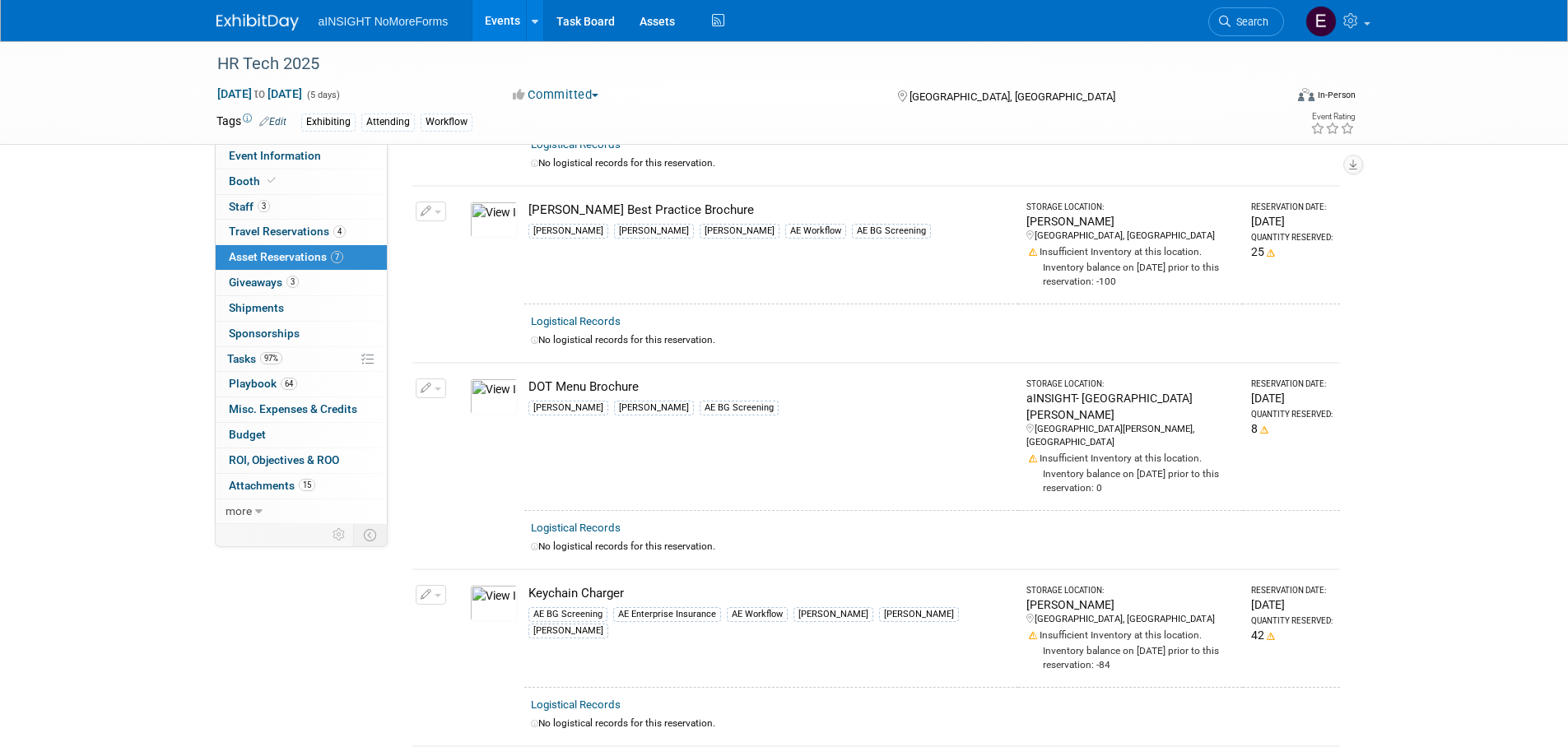
scroll to position [246, 0]
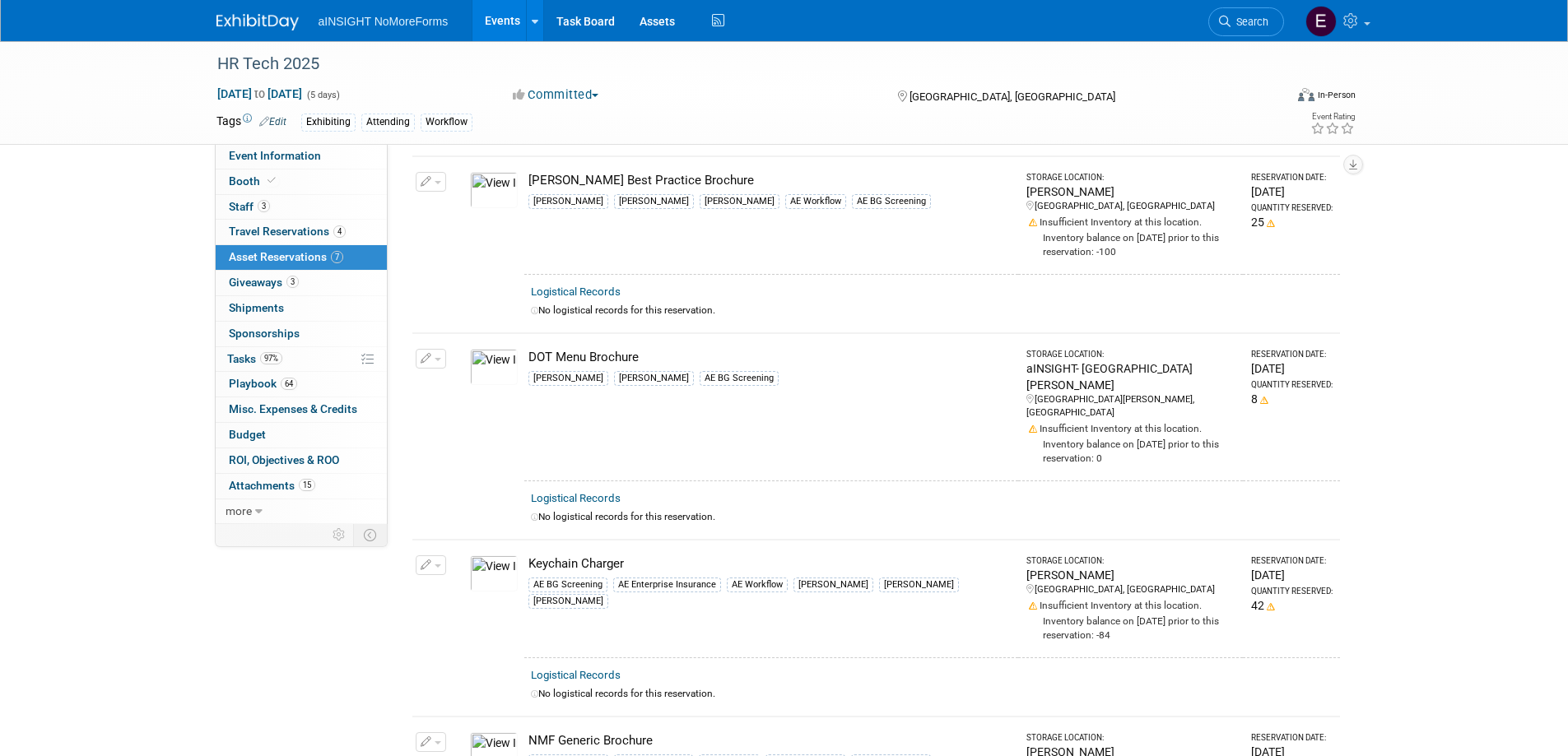
click at [1373, 504] on div "HR Tech 2025 Sep 15, 2025 to Sep 19, 2025 (5 days) Sep 15, 2025 to Sep 19, 2025…" at bounding box center [784, 528] width 1568 height 1469
